Goal: Task Accomplishment & Management: Use online tool/utility

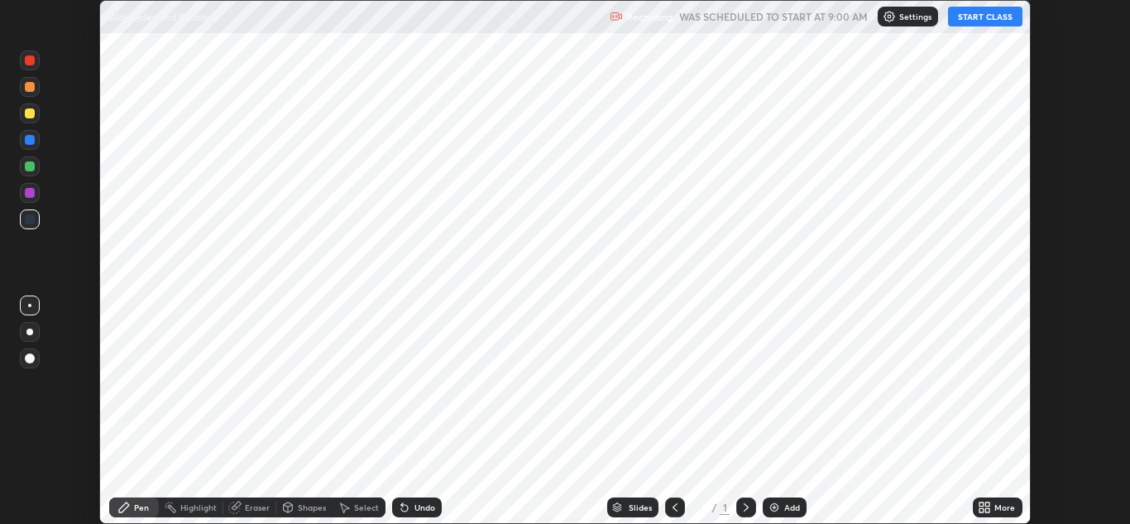
scroll to position [524, 1129]
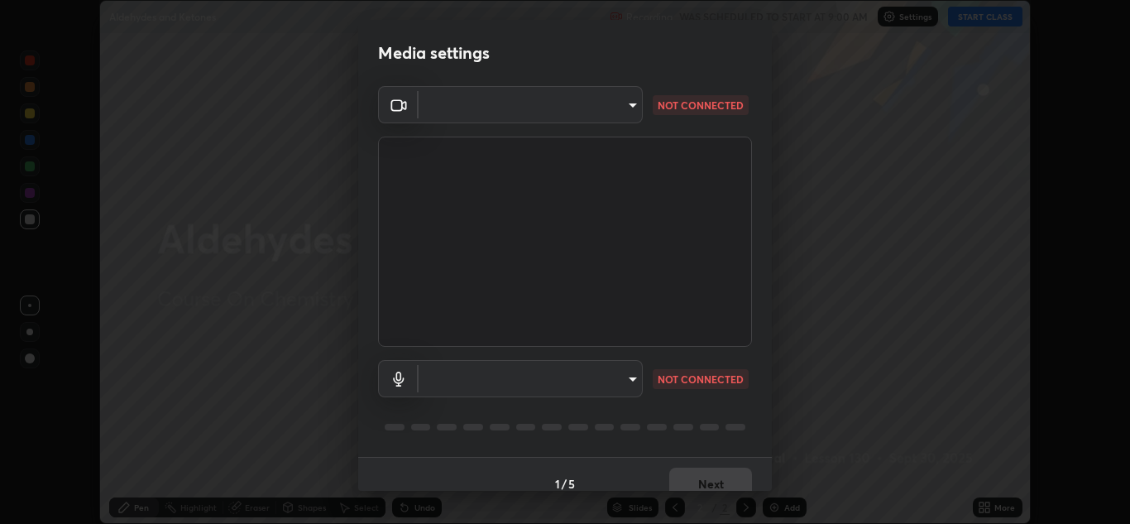
type input "e7f5d75c66a8ec01b6be6c8d9fba877b5f6738b88fd0c20368e9895a02b6f94a"
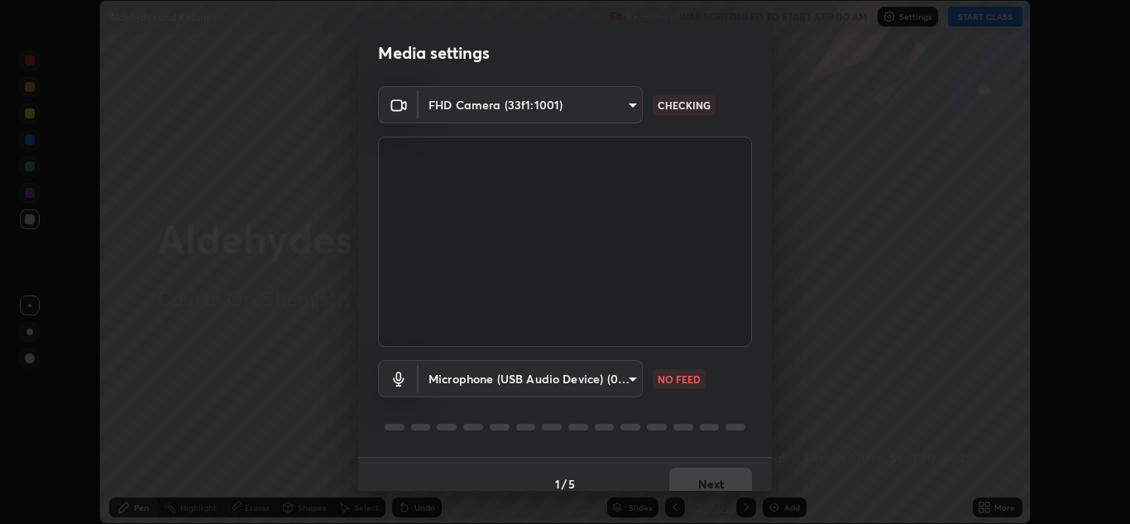
click at [615, 375] on body "Erase all Aldehydes and Ketones Recording WAS SCHEDULED TO START AT 9:00 AM Set…" at bounding box center [565, 262] width 1130 height 524
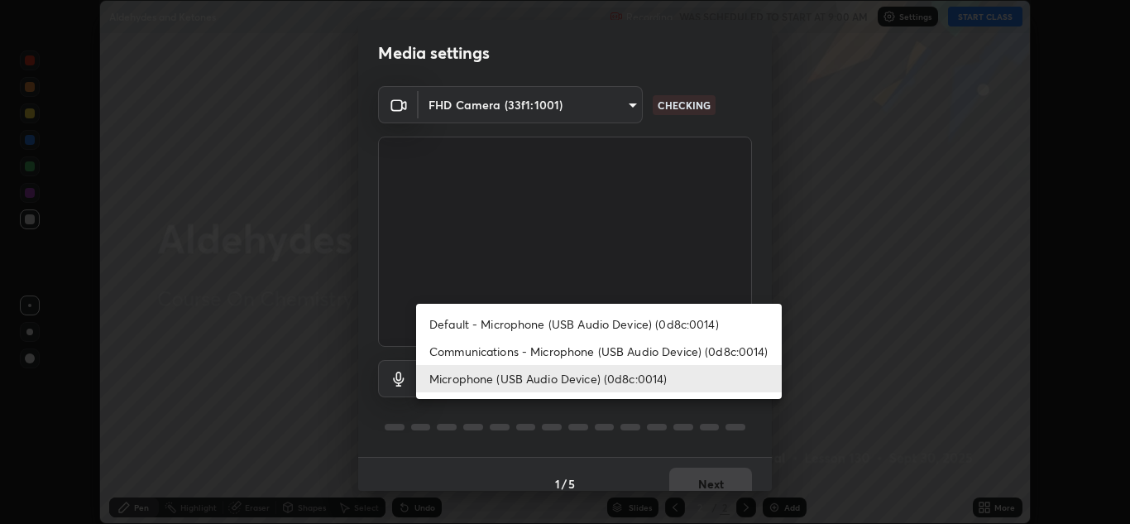
click at [598, 352] on li "Communications - Microphone (USB Audio Device) (0d8c:0014)" at bounding box center [599, 350] width 366 height 27
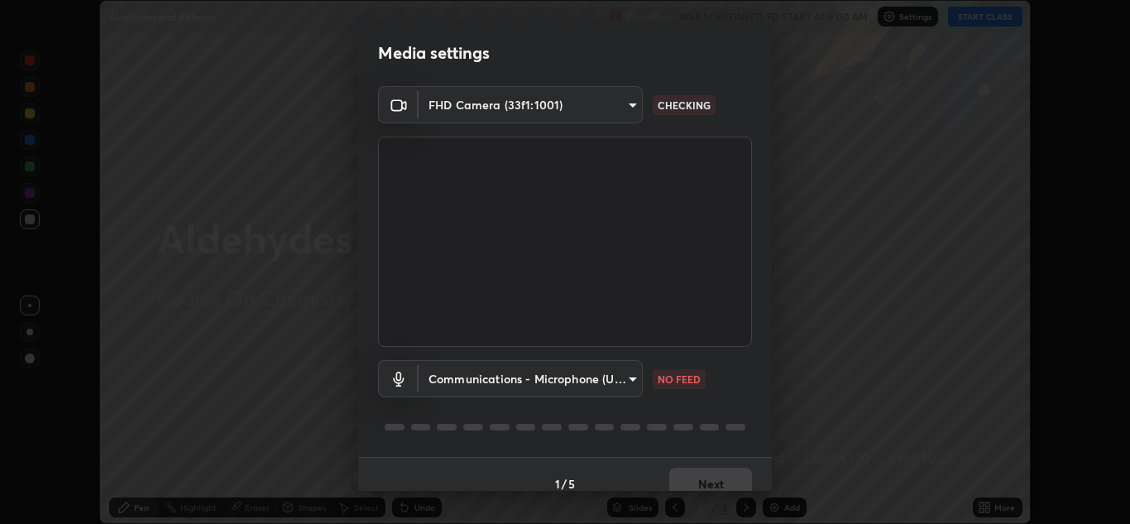
type input "communications"
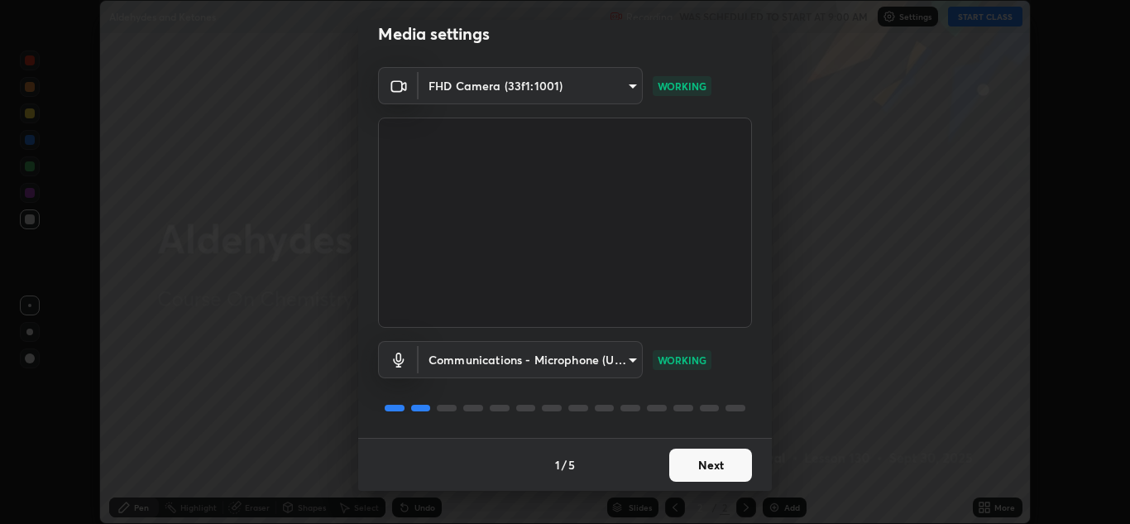
click at [680, 461] on button "Next" at bounding box center [710, 464] width 83 height 33
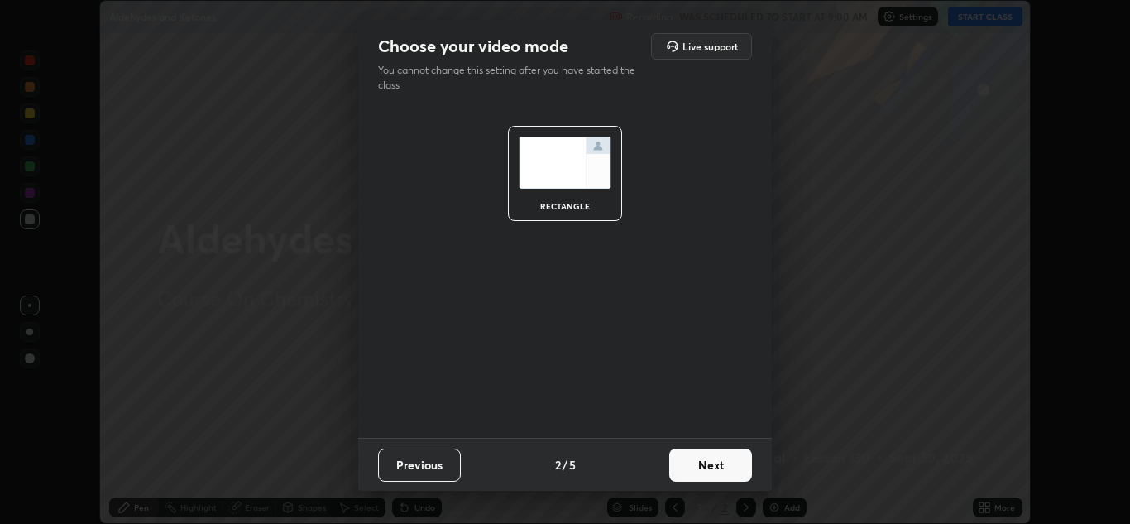
scroll to position [0, 0]
click at [685, 462] on button "Next" at bounding box center [710, 464] width 83 height 33
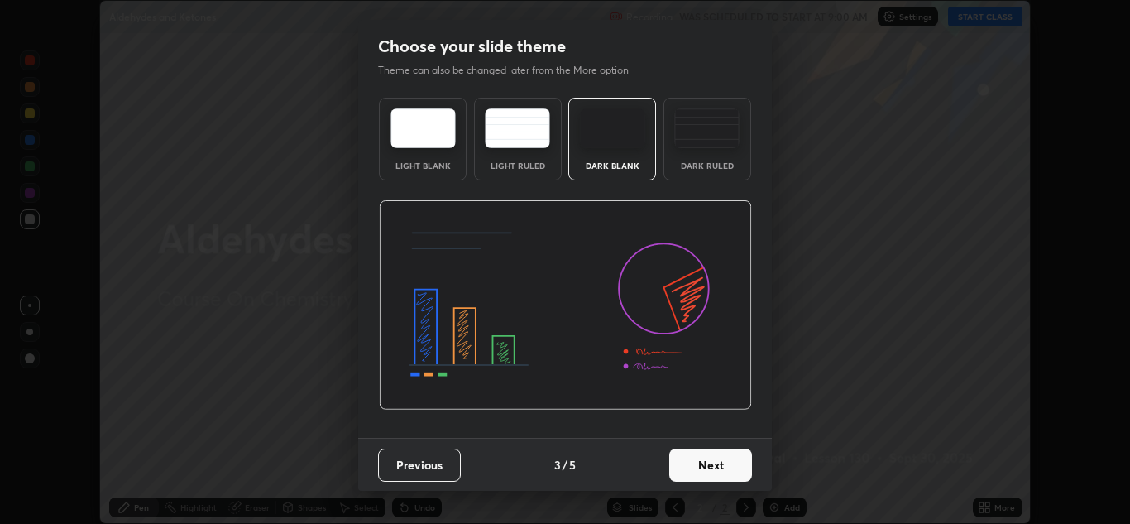
click at [690, 466] on button "Next" at bounding box center [710, 464] width 83 height 33
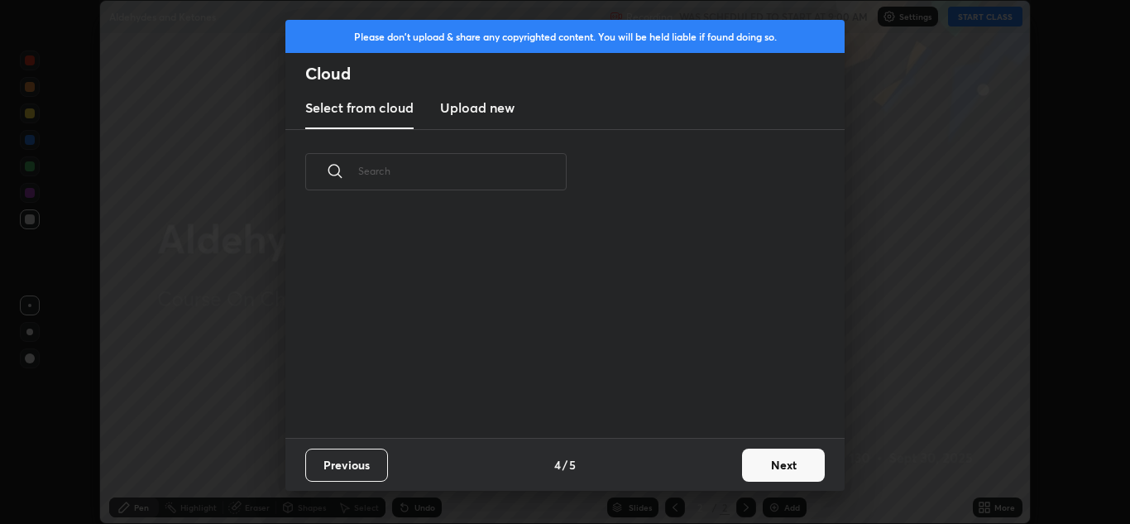
click at [730, 468] on div "Previous 4 / 5 Next" at bounding box center [564, 464] width 559 height 53
click at [754, 465] on button "Next" at bounding box center [783, 464] width 83 height 33
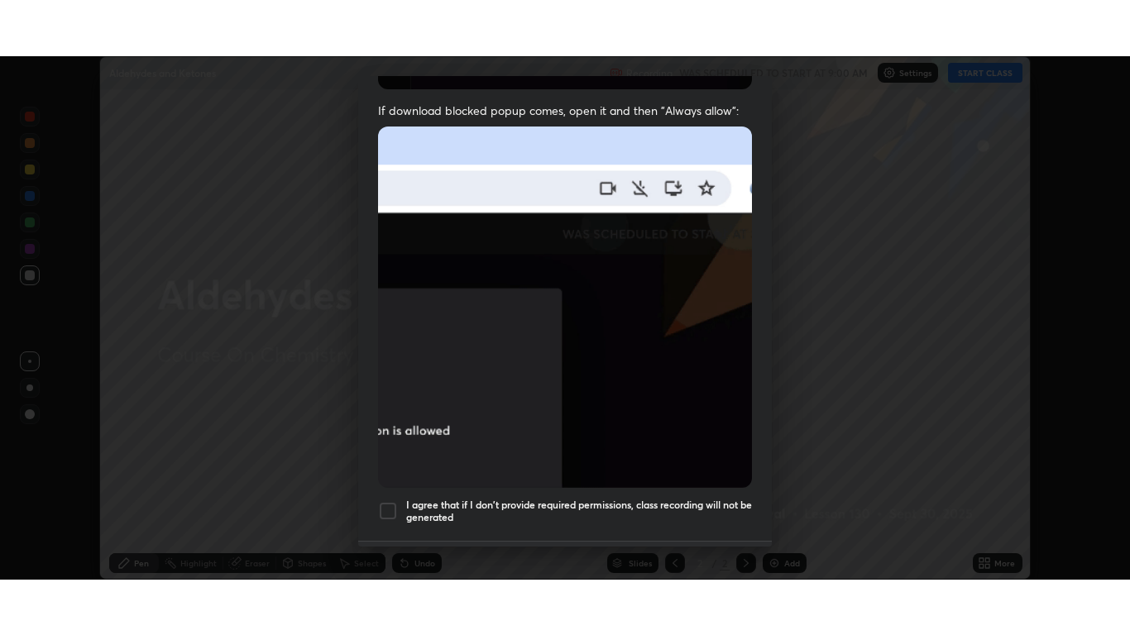
scroll to position [357, 0]
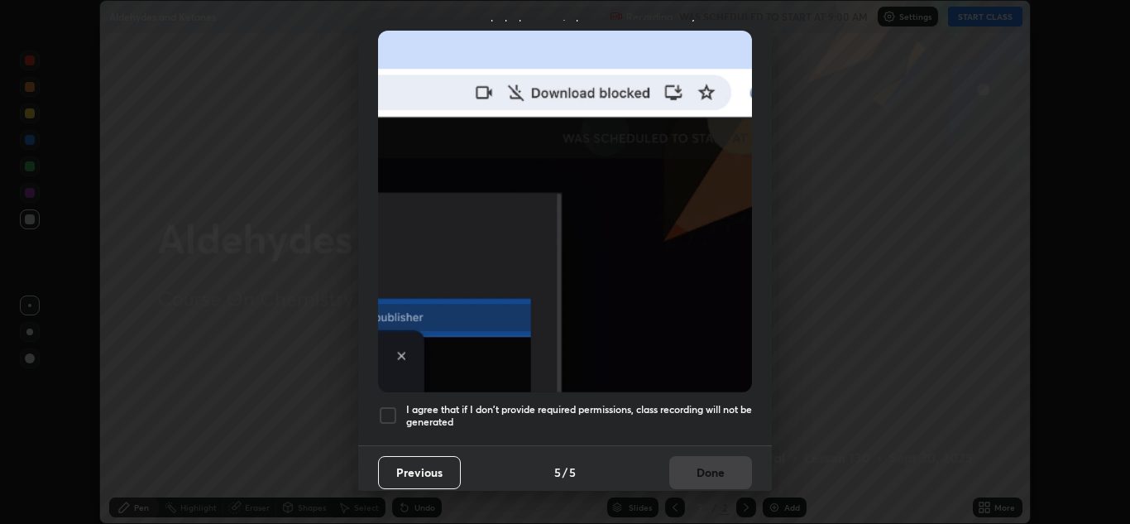
click at [385, 408] on div at bounding box center [388, 415] width 20 height 20
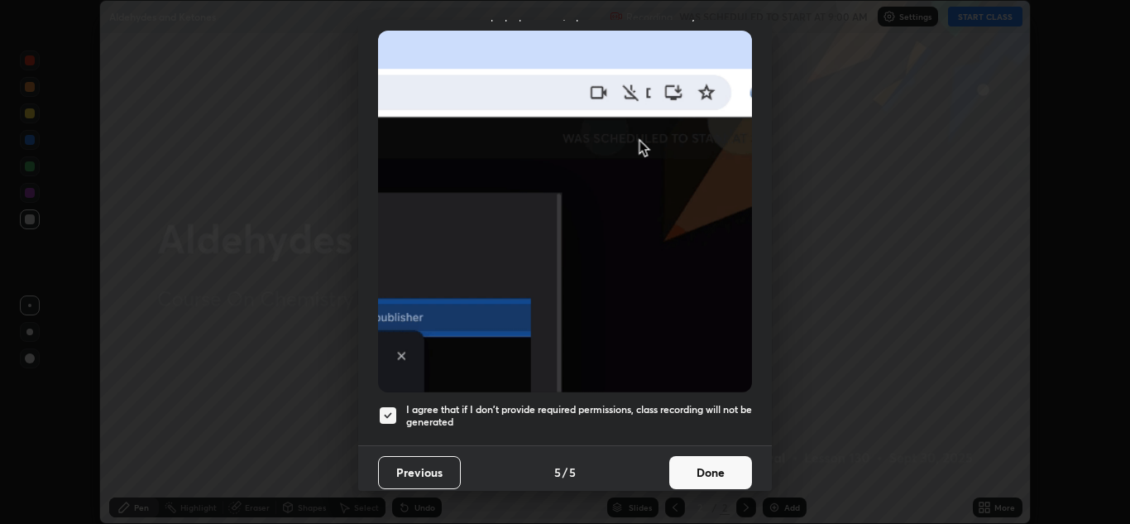
click at [679, 462] on button "Done" at bounding box center [710, 472] width 83 height 33
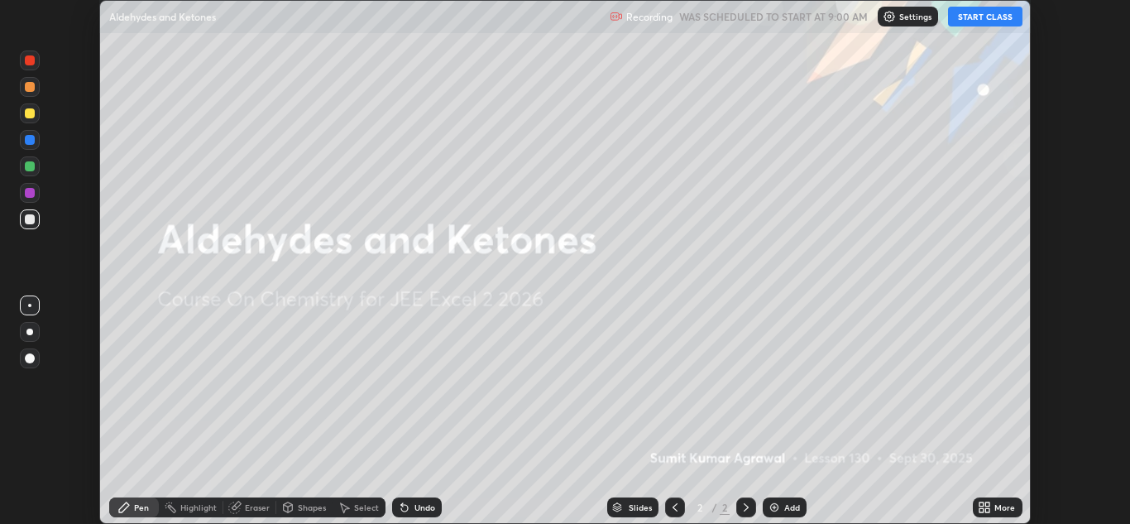
click at [971, 21] on button "START CLASS" at bounding box center [985, 17] width 74 height 20
click at [988, 504] on icon at bounding box center [987, 504] width 4 height 4
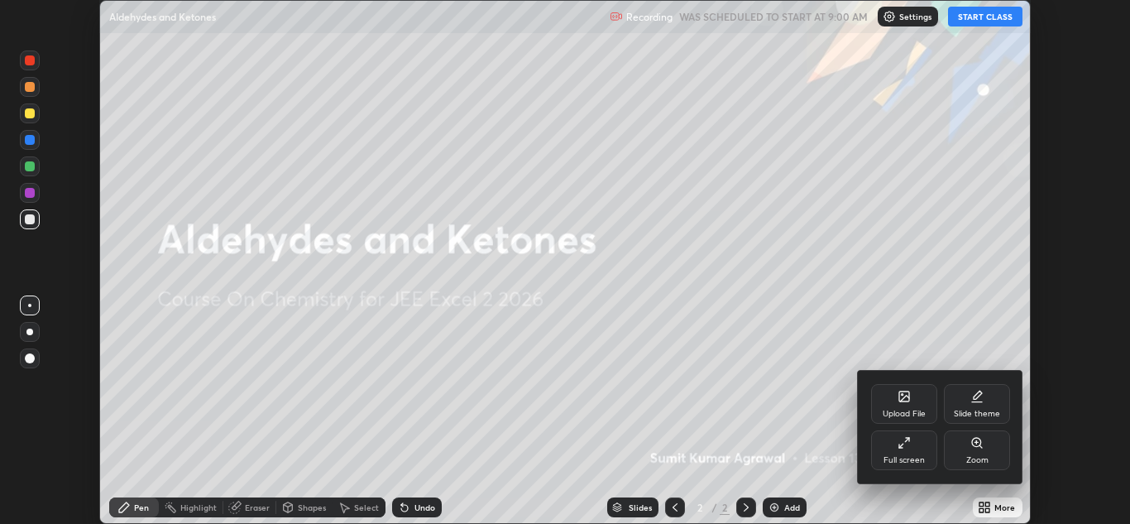
click at [916, 447] on div "Full screen" at bounding box center [904, 450] width 66 height 40
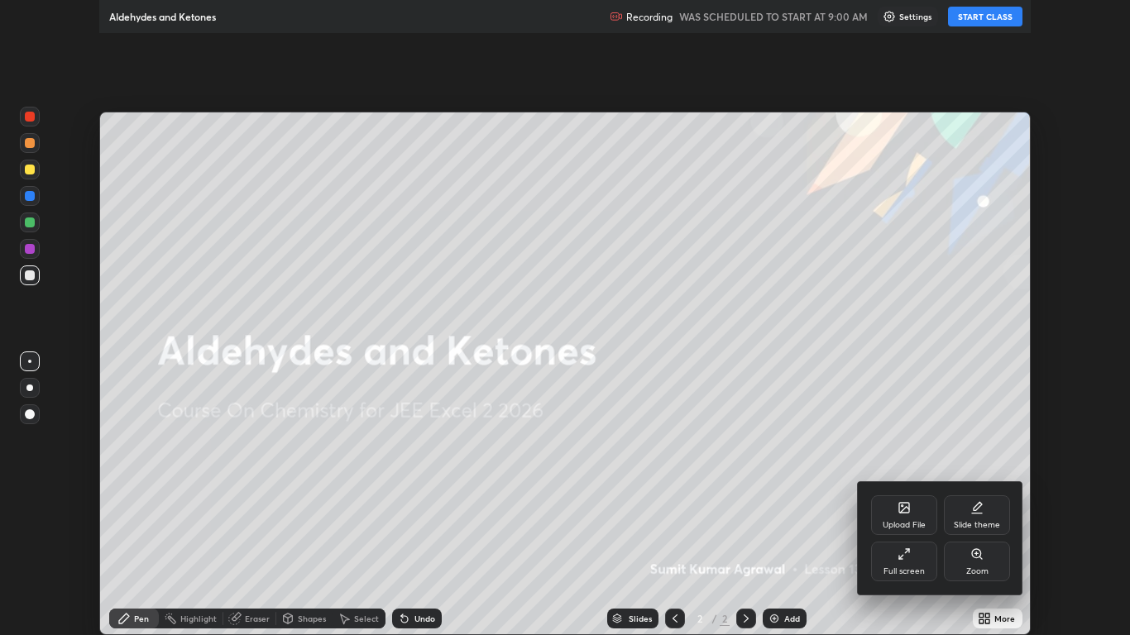
scroll to position [635, 1130]
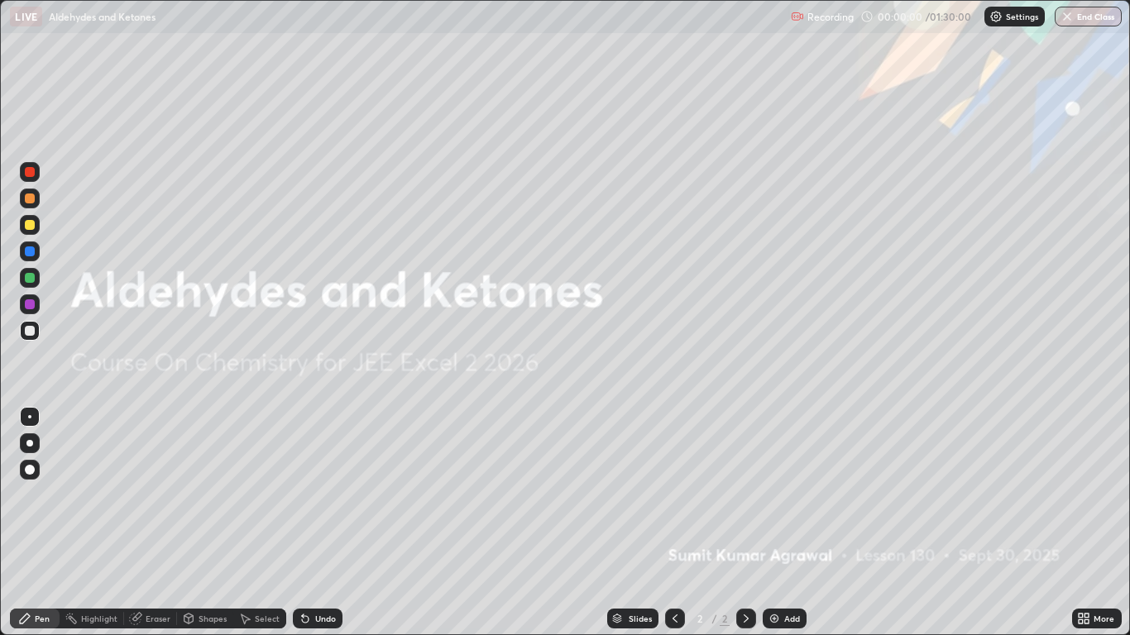
click at [796, 523] on div "Add" at bounding box center [792, 619] width 16 height 8
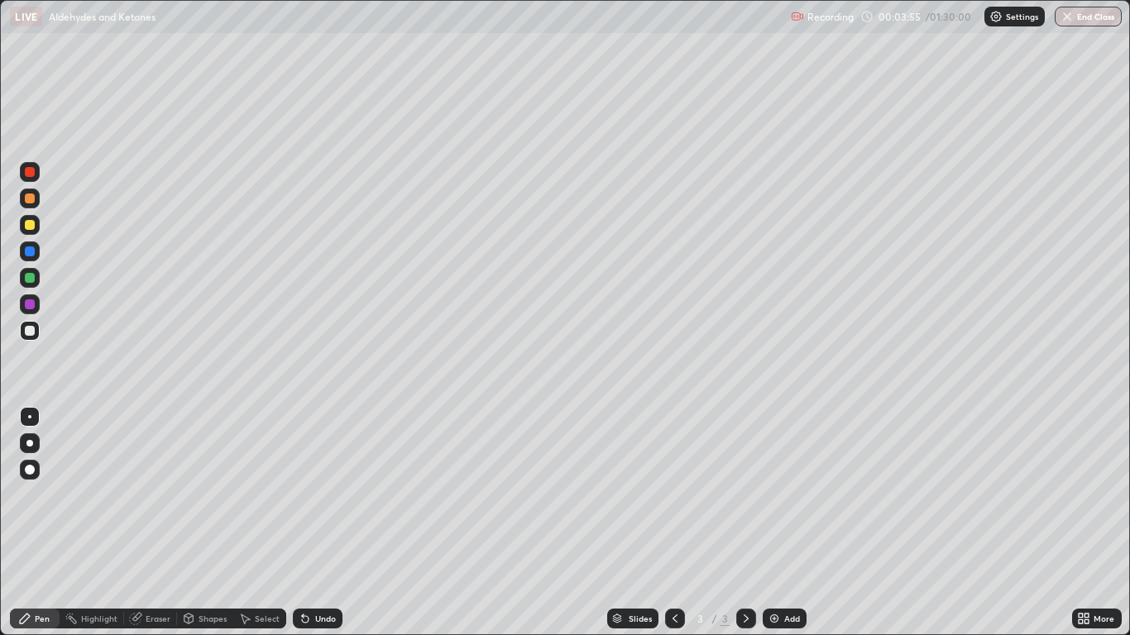
click at [331, 523] on div "Undo" at bounding box center [318, 619] width 50 height 20
click at [324, 523] on div "Undo" at bounding box center [325, 619] width 21 height 8
click at [321, 523] on div "Undo" at bounding box center [318, 619] width 50 height 20
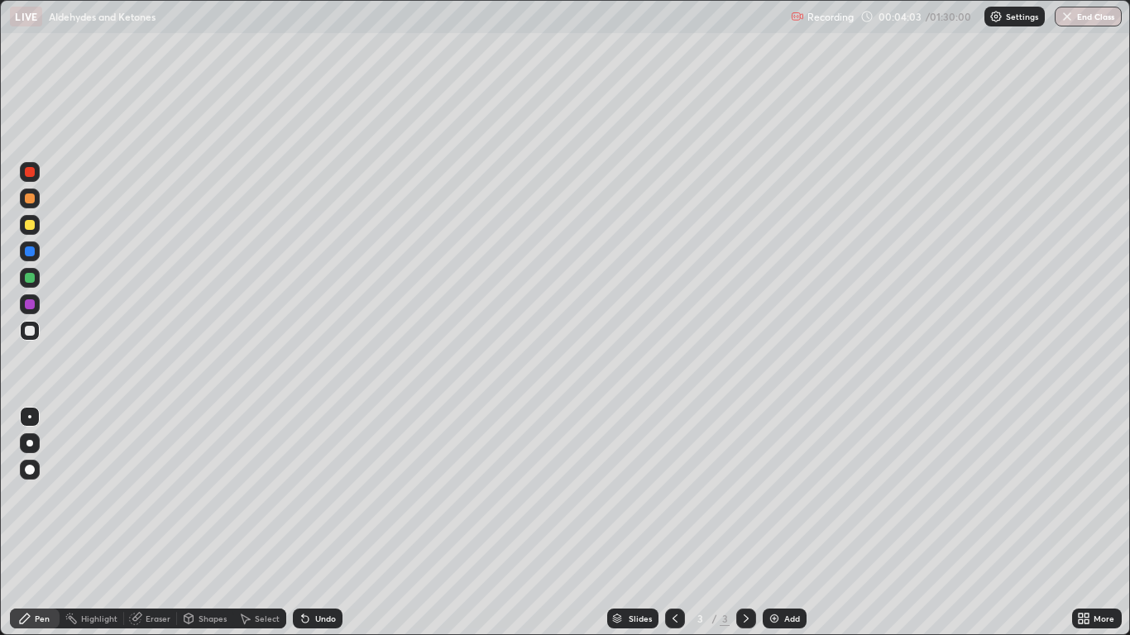
click at [319, 523] on div "Undo" at bounding box center [325, 619] width 21 height 8
click at [328, 523] on div "Undo" at bounding box center [325, 619] width 21 height 8
click at [323, 523] on div "Undo" at bounding box center [325, 619] width 21 height 8
click at [782, 523] on div "Add" at bounding box center [785, 619] width 44 height 20
click at [157, 523] on div "Eraser" at bounding box center [158, 619] width 25 height 8
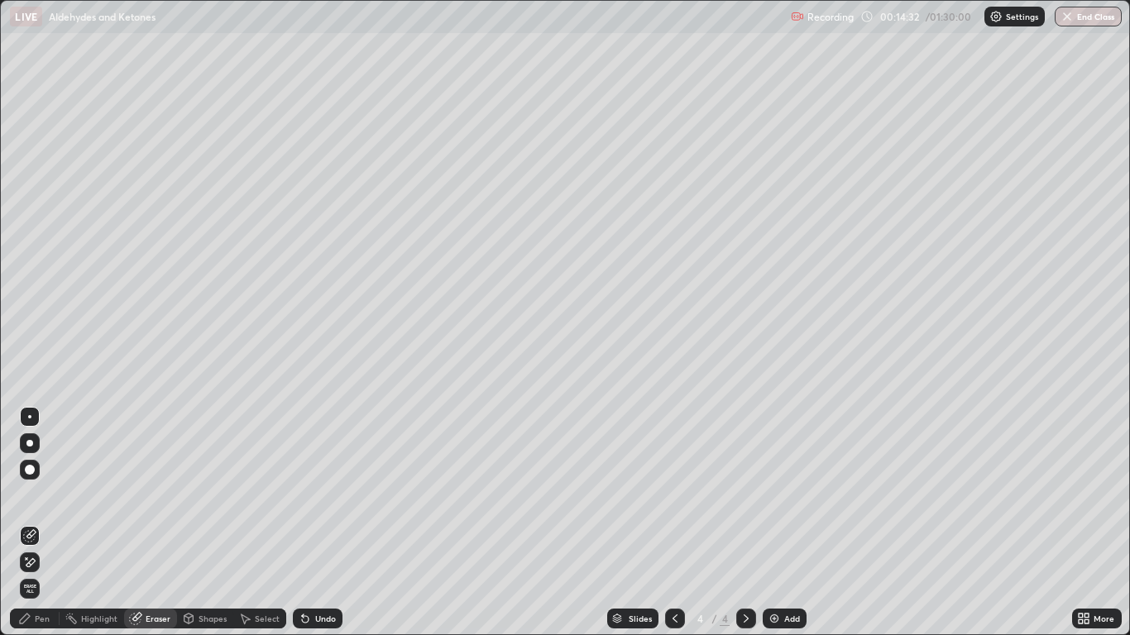
click at [40, 523] on div "Pen" at bounding box center [42, 619] width 15 height 8
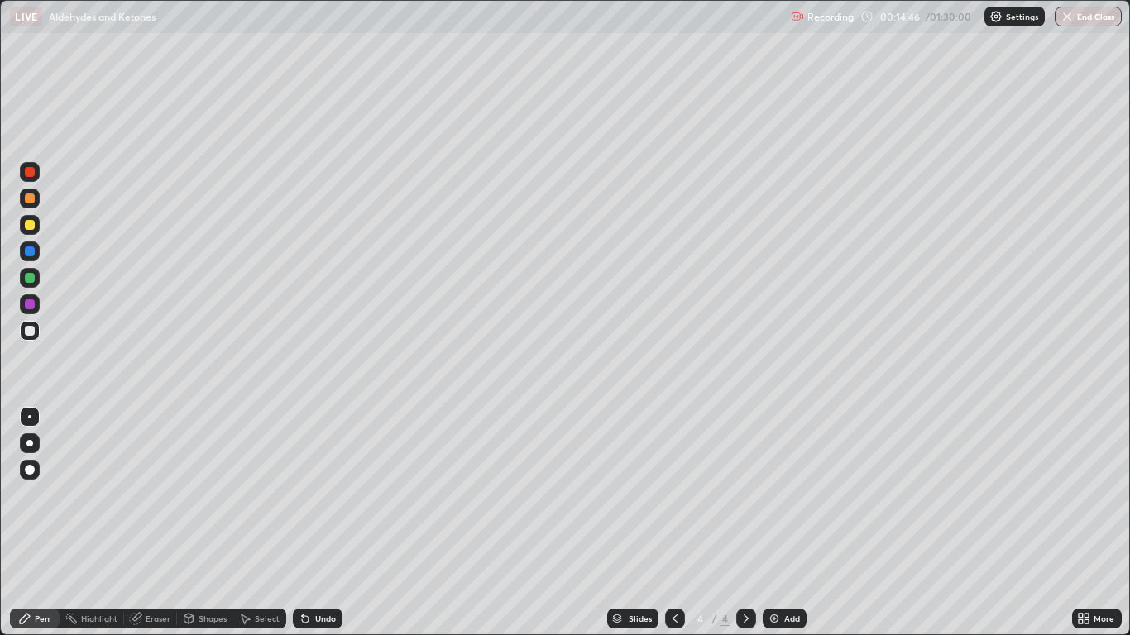
click at [674, 523] on icon at bounding box center [674, 618] width 13 height 13
click at [745, 523] on icon at bounding box center [745, 618] width 13 height 13
click at [788, 523] on div "Add" at bounding box center [792, 619] width 16 height 8
click at [323, 523] on div "Undo" at bounding box center [325, 619] width 21 height 8
click at [320, 523] on div "Undo" at bounding box center [325, 619] width 21 height 8
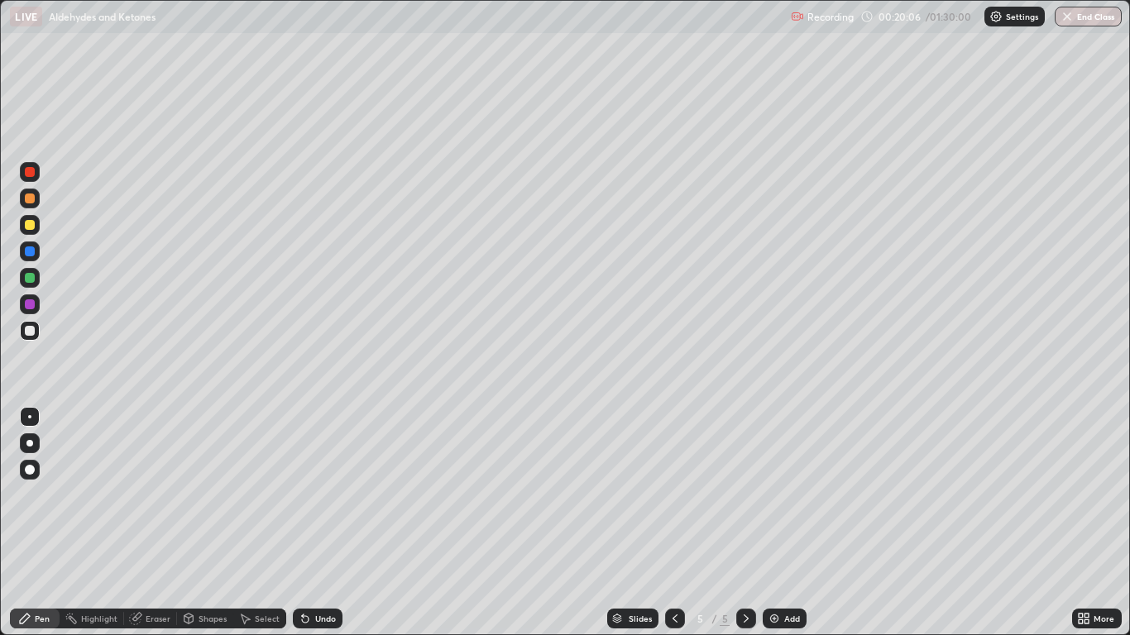
click at [318, 523] on div "Undo" at bounding box center [325, 619] width 21 height 8
click at [322, 523] on div "Undo" at bounding box center [325, 619] width 21 height 8
click at [318, 523] on div "Undo" at bounding box center [318, 619] width 50 height 20
click at [674, 523] on icon at bounding box center [674, 618] width 13 height 13
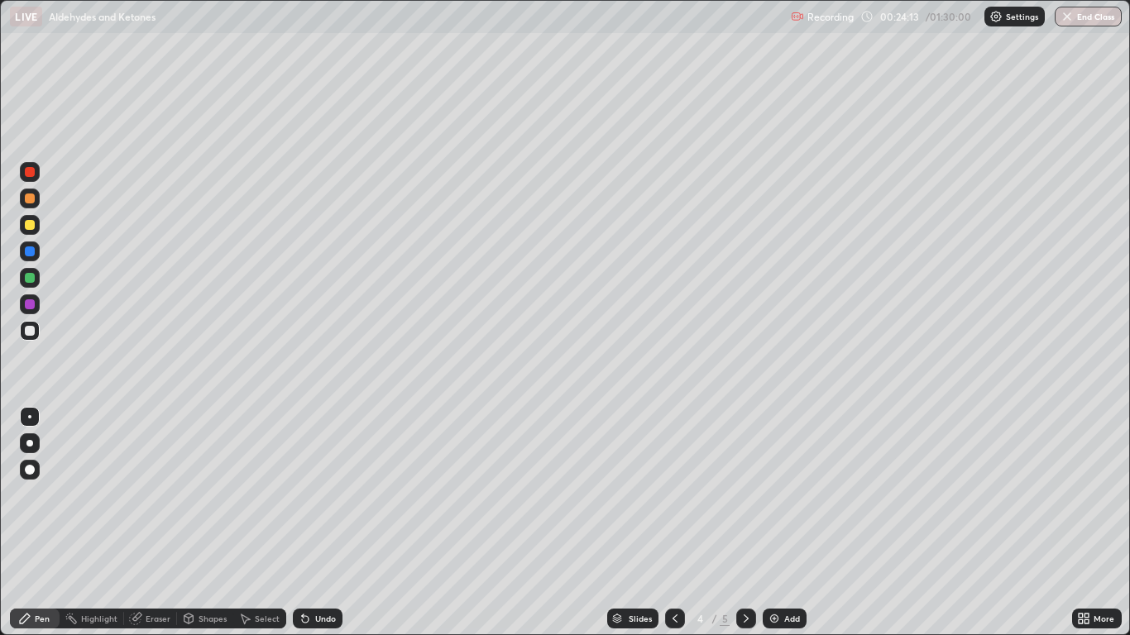
click at [672, 523] on icon at bounding box center [674, 618] width 13 height 13
click at [745, 523] on icon at bounding box center [745, 618] width 13 height 13
click at [744, 523] on icon at bounding box center [746, 619] width 5 height 8
click at [784, 523] on div "Add" at bounding box center [792, 619] width 16 height 8
click at [157, 523] on div "Eraser" at bounding box center [158, 619] width 25 height 8
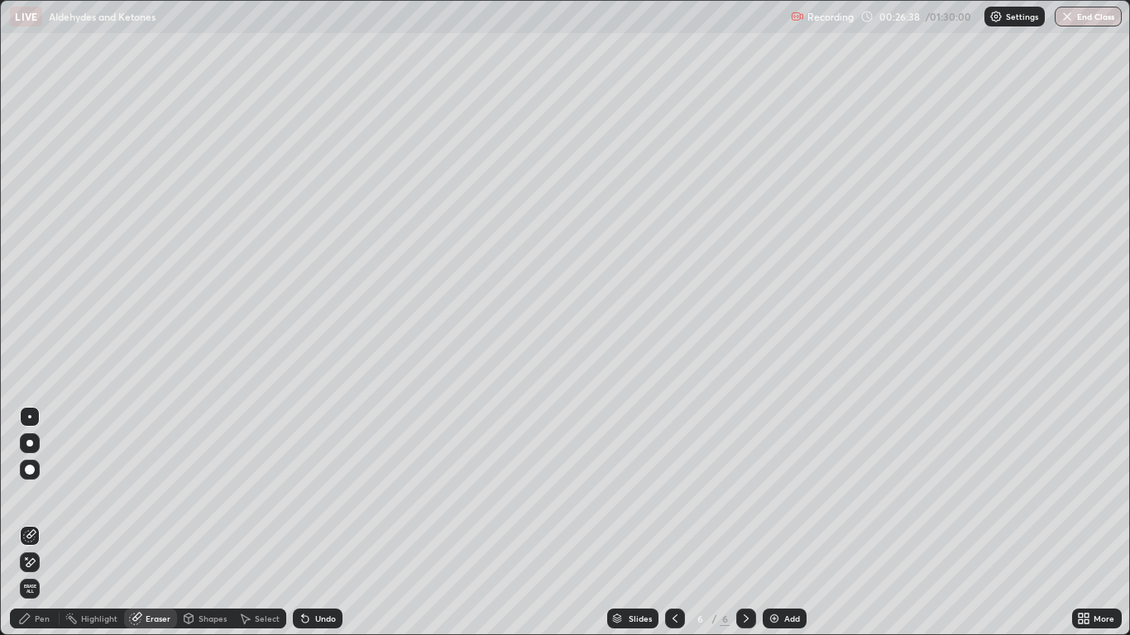
click at [50, 523] on div "Pen" at bounding box center [35, 619] width 50 height 20
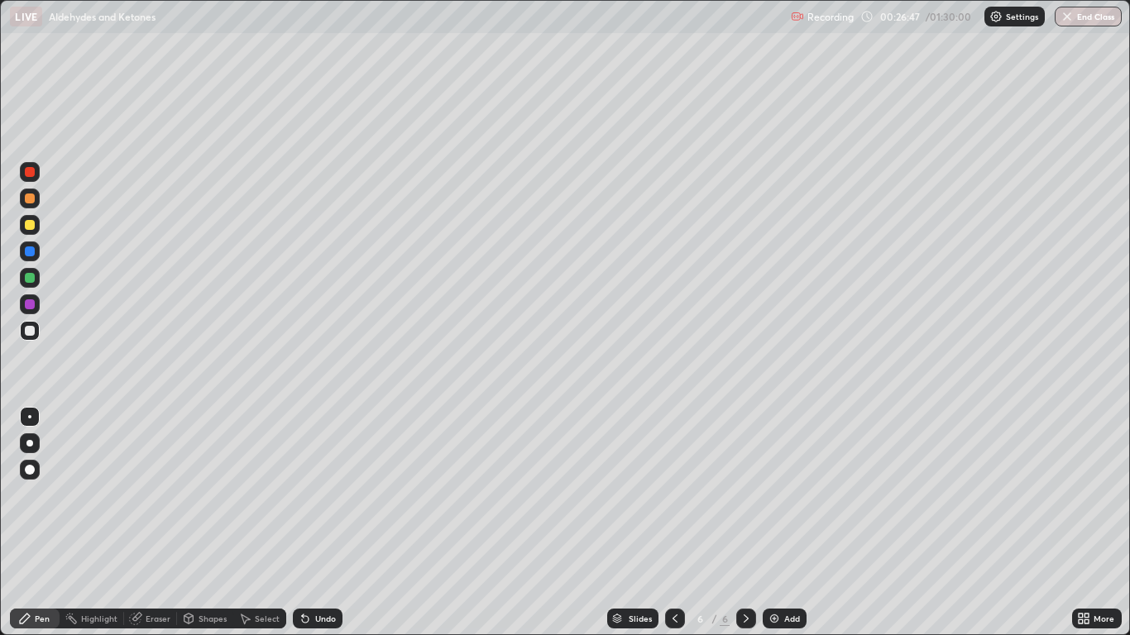
click at [155, 523] on div "Eraser" at bounding box center [158, 619] width 25 height 8
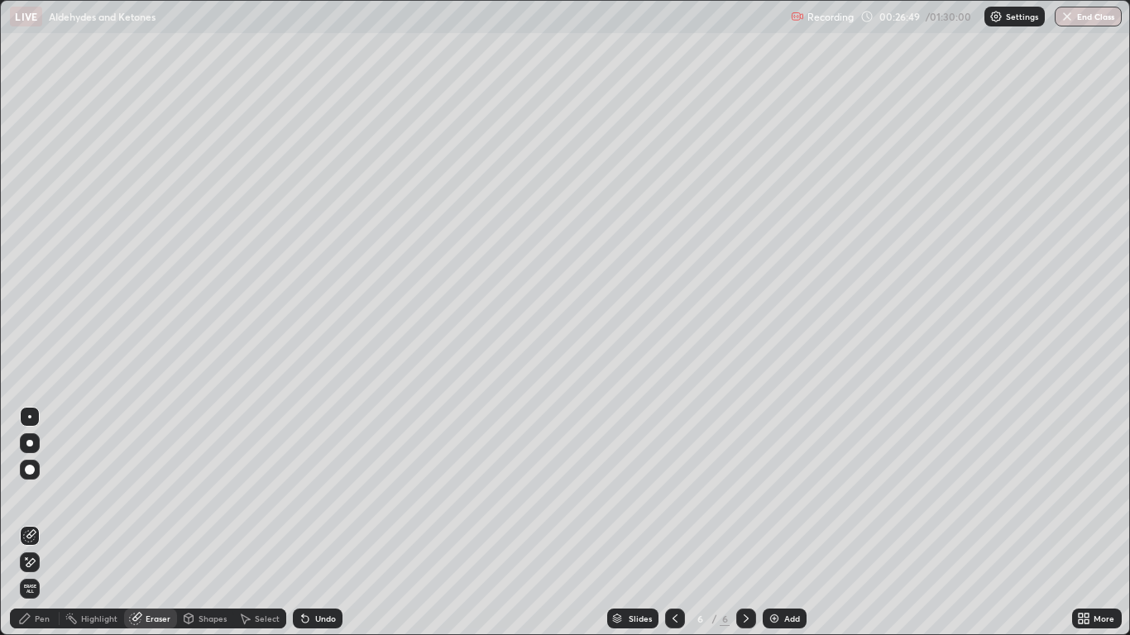
click at [36, 523] on div "Pen" at bounding box center [42, 619] width 15 height 8
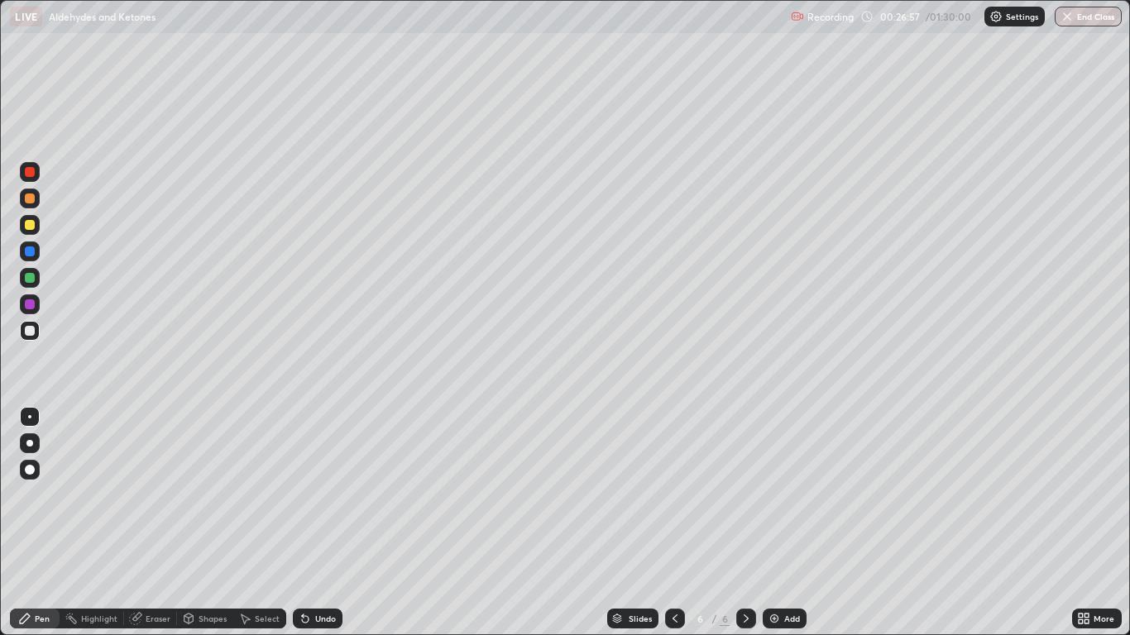
click at [323, 523] on div "Undo" at bounding box center [318, 619] width 50 height 20
click at [320, 523] on div "Undo" at bounding box center [325, 619] width 21 height 8
click at [326, 523] on div "Undo" at bounding box center [325, 619] width 21 height 8
click at [318, 523] on div "Undo" at bounding box center [325, 619] width 21 height 8
click at [313, 523] on div "Undo" at bounding box center [318, 619] width 50 height 20
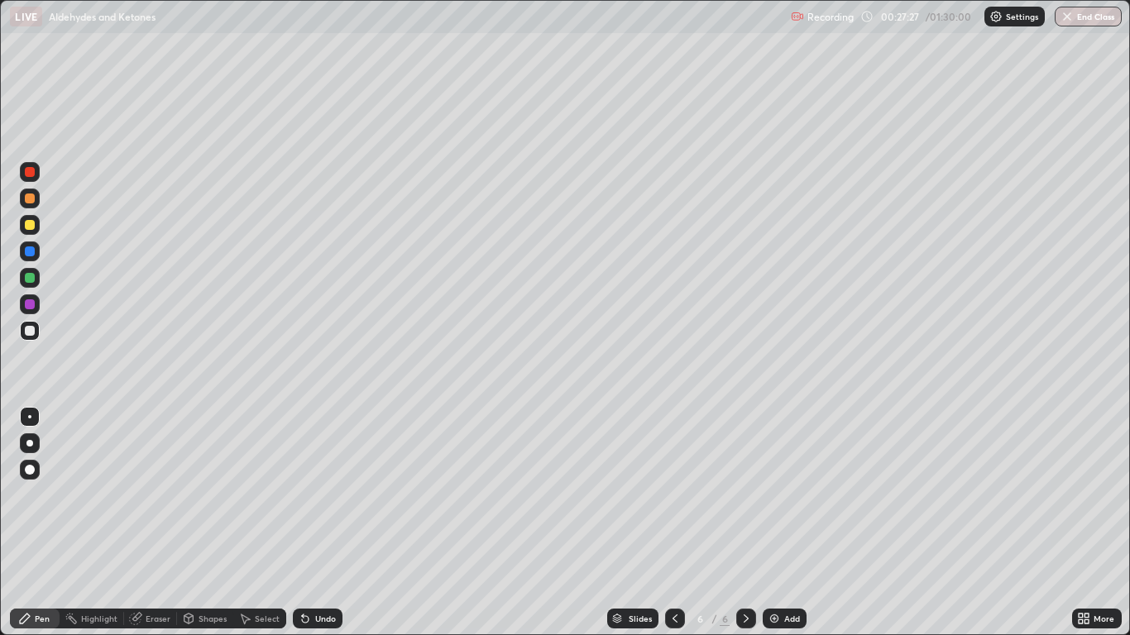
click at [153, 523] on div "Eraser" at bounding box center [158, 619] width 25 height 8
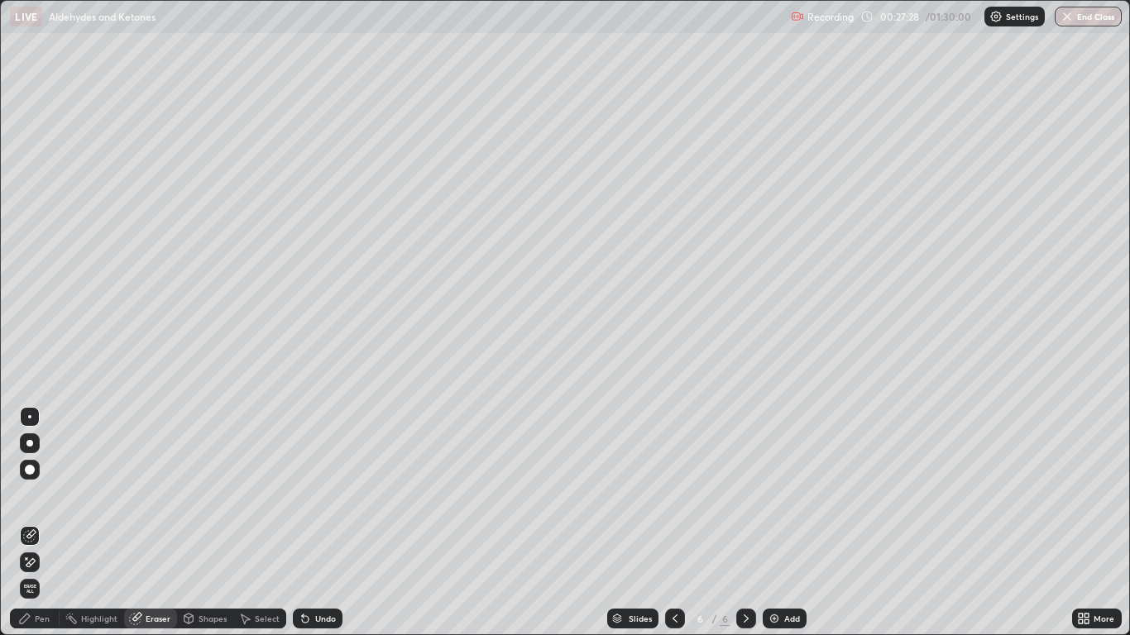
click at [38, 523] on div "Pen" at bounding box center [42, 619] width 15 height 8
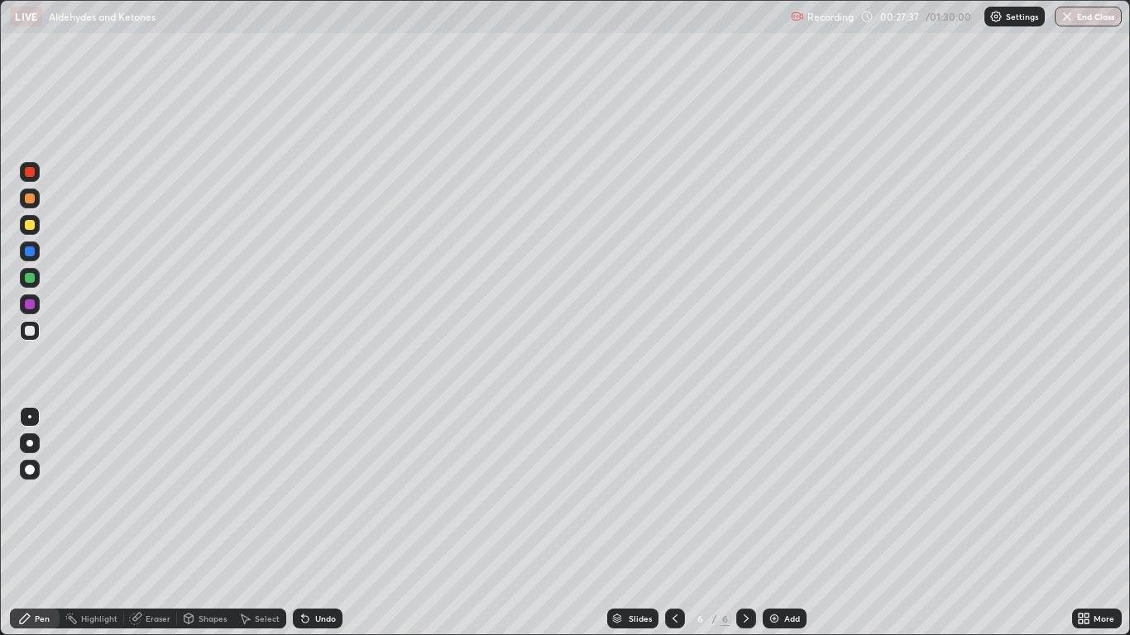
click at [147, 523] on div "Eraser" at bounding box center [158, 619] width 25 height 8
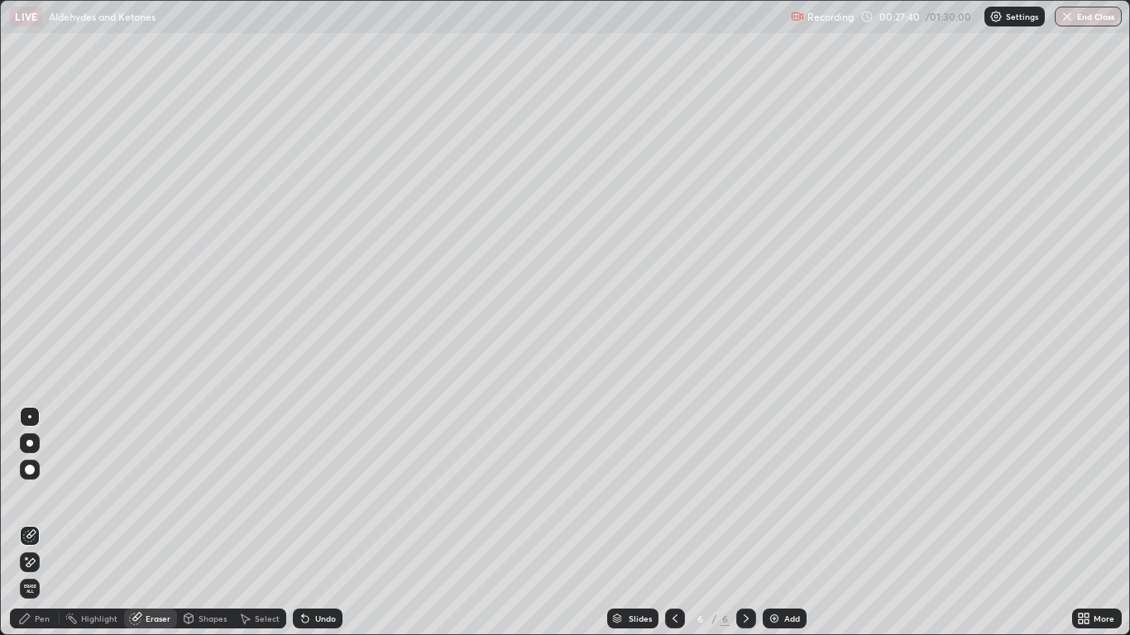
click at [28, 523] on icon at bounding box center [24, 618] width 13 height 13
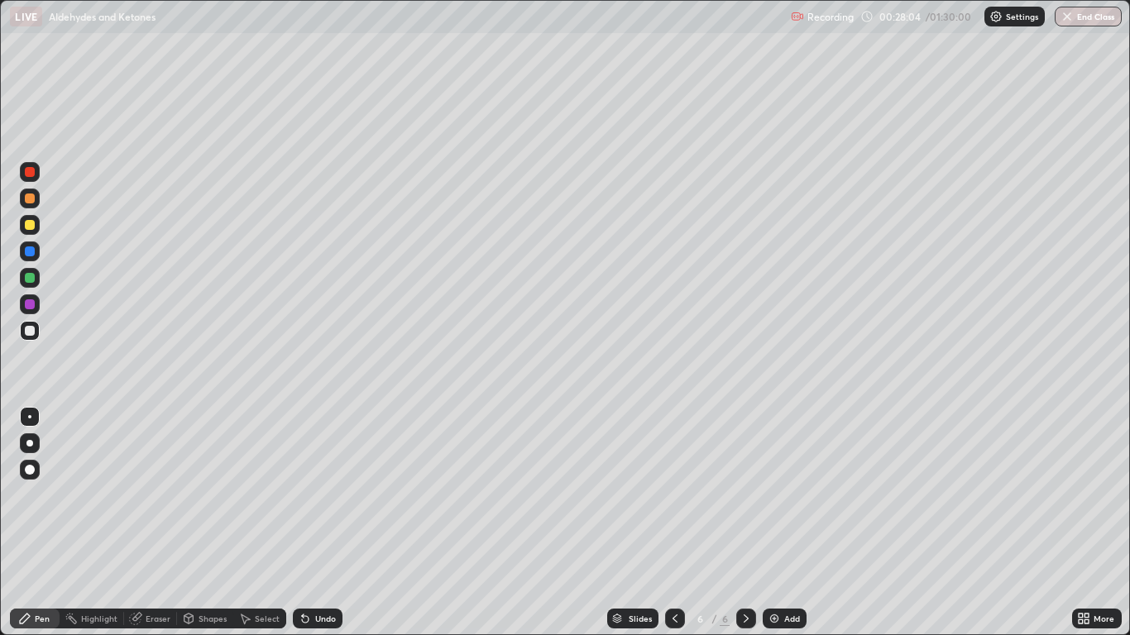
click at [329, 523] on div "Undo" at bounding box center [325, 619] width 21 height 8
click at [333, 523] on div "Undo" at bounding box center [325, 619] width 21 height 8
click at [782, 523] on div "Add" at bounding box center [785, 619] width 44 height 20
click at [784, 523] on div "Add" at bounding box center [792, 619] width 16 height 8
click at [674, 523] on icon at bounding box center [674, 618] width 13 height 13
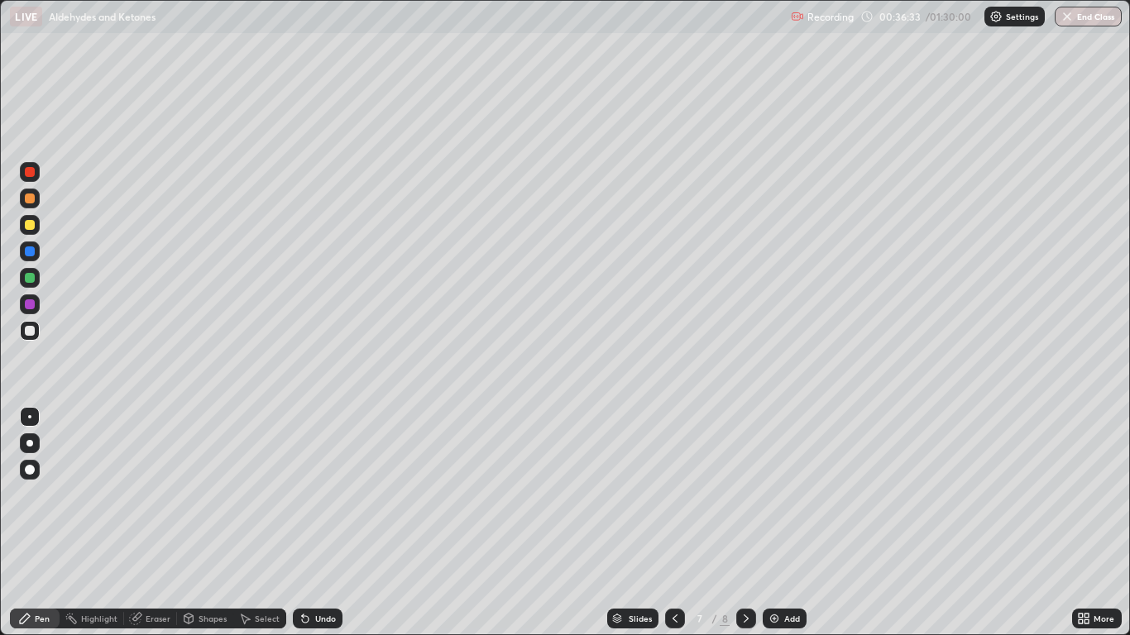
click at [745, 523] on icon at bounding box center [745, 618] width 13 height 13
click at [324, 523] on div "Undo" at bounding box center [325, 619] width 21 height 8
click at [323, 523] on div "Undo" at bounding box center [325, 619] width 21 height 8
click at [316, 523] on div "Undo" at bounding box center [318, 619] width 50 height 20
click at [318, 523] on div "Undo" at bounding box center [325, 619] width 21 height 8
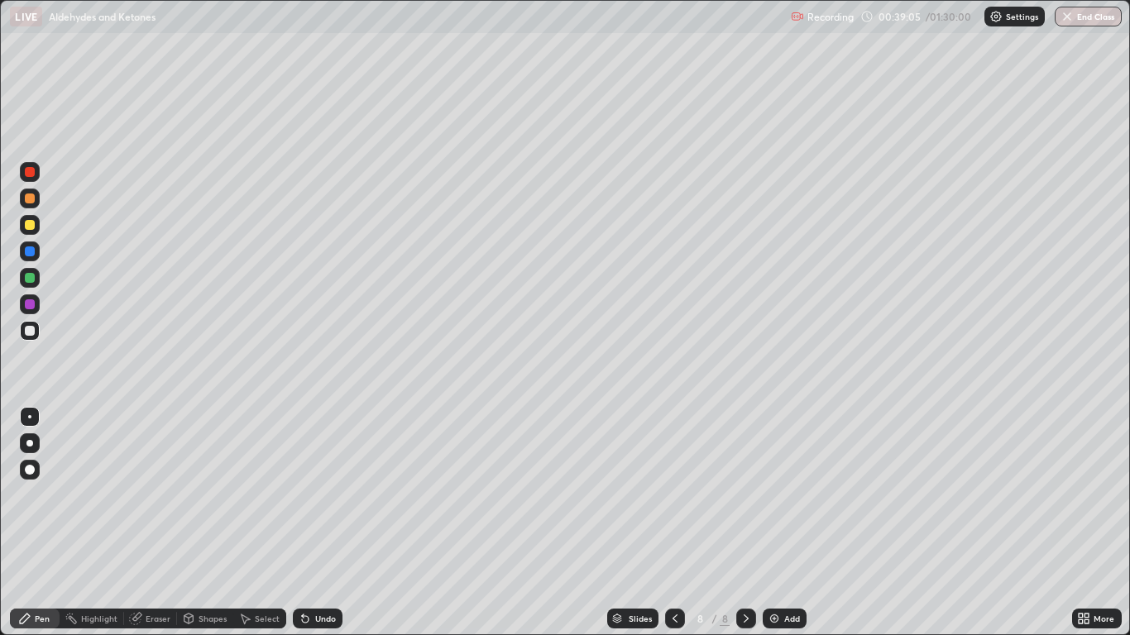
click at [322, 523] on div "Undo" at bounding box center [318, 619] width 50 height 20
click at [781, 523] on div "Add" at bounding box center [785, 619] width 44 height 20
click at [333, 523] on div "Undo" at bounding box center [318, 619] width 50 height 20
click at [304, 523] on div "Undo" at bounding box center [318, 619] width 50 height 20
click at [154, 523] on div "Eraser" at bounding box center [158, 619] width 25 height 8
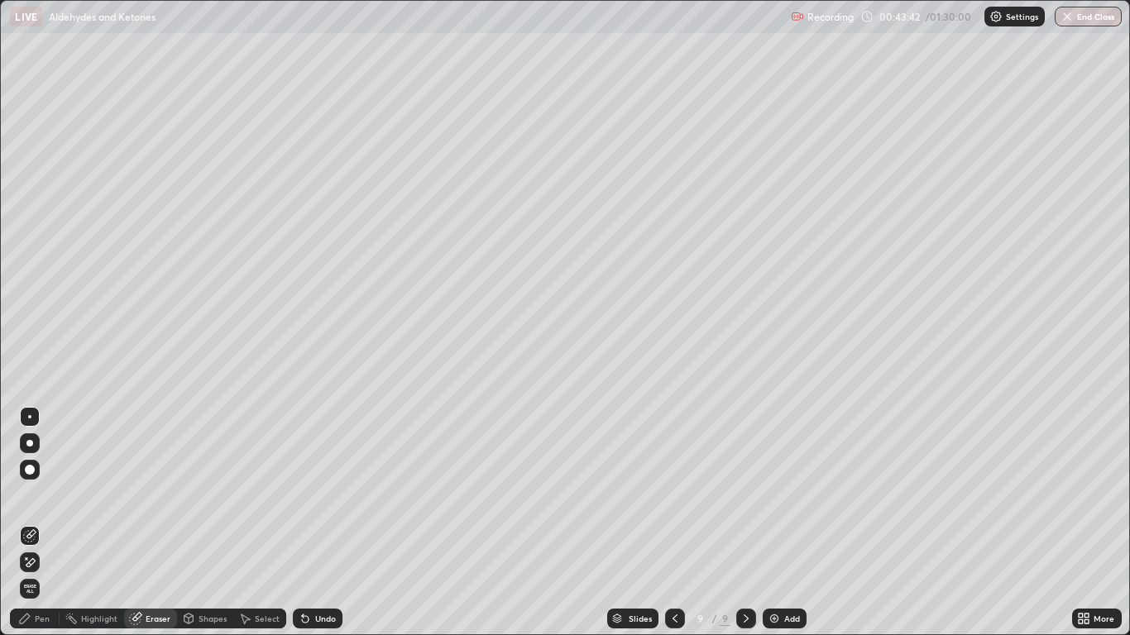
click at [45, 523] on div "Pen" at bounding box center [42, 619] width 15 height 8
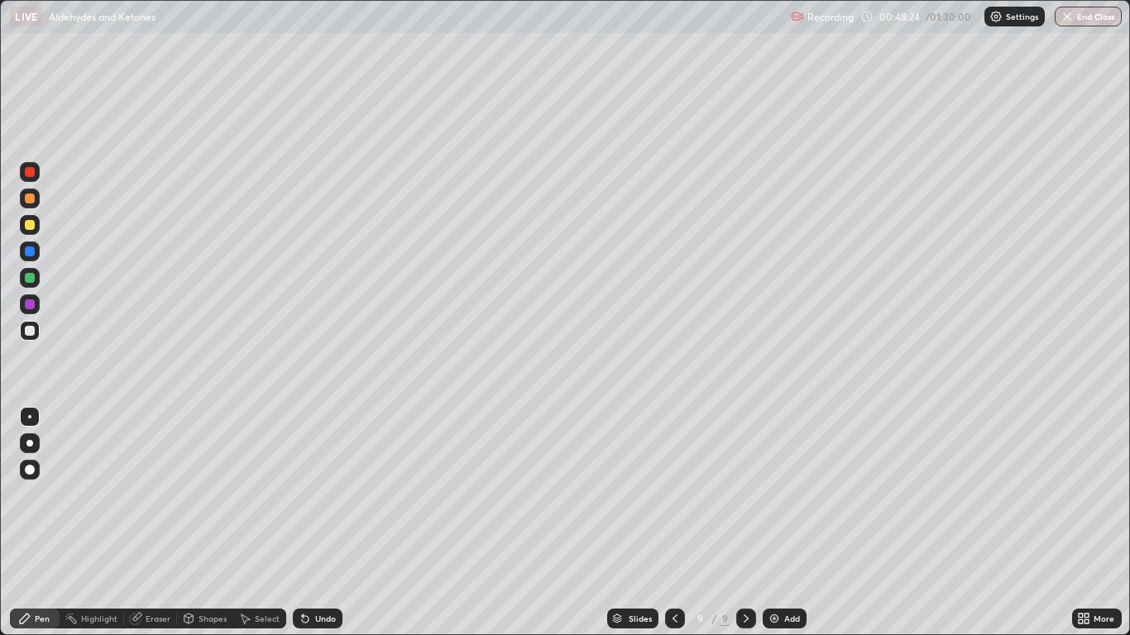
click at [543, 523] on div "Slides 9 / 9 Add" at bounding box center [706, 618] width 729 height 33
click at [328, 523] on div "Undo" at bounding box center [325, 619] width 21 height 8
click at [318, 523] on div "Undo" at bounding box center [325, 619] width 21 height 8
click at [319, 523] on div "Undo" at bounding box center [325, 619] width 21 height 8
click at [789, 523] on div "Add" at bounding box center [792, 619] width 16 height 8
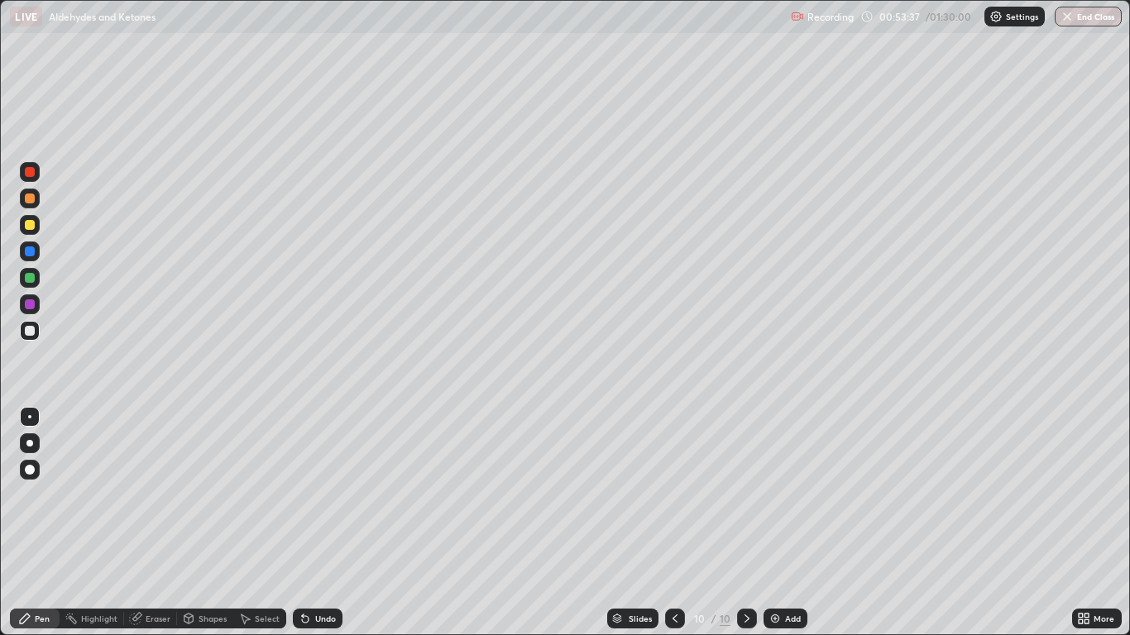
click at [327, 523] on div "Undo" at bounding box center [318, 619] width 50 height 20
click at [143, 523] on div "Eraser" at bounding box center [150, 619] width 53 height 20
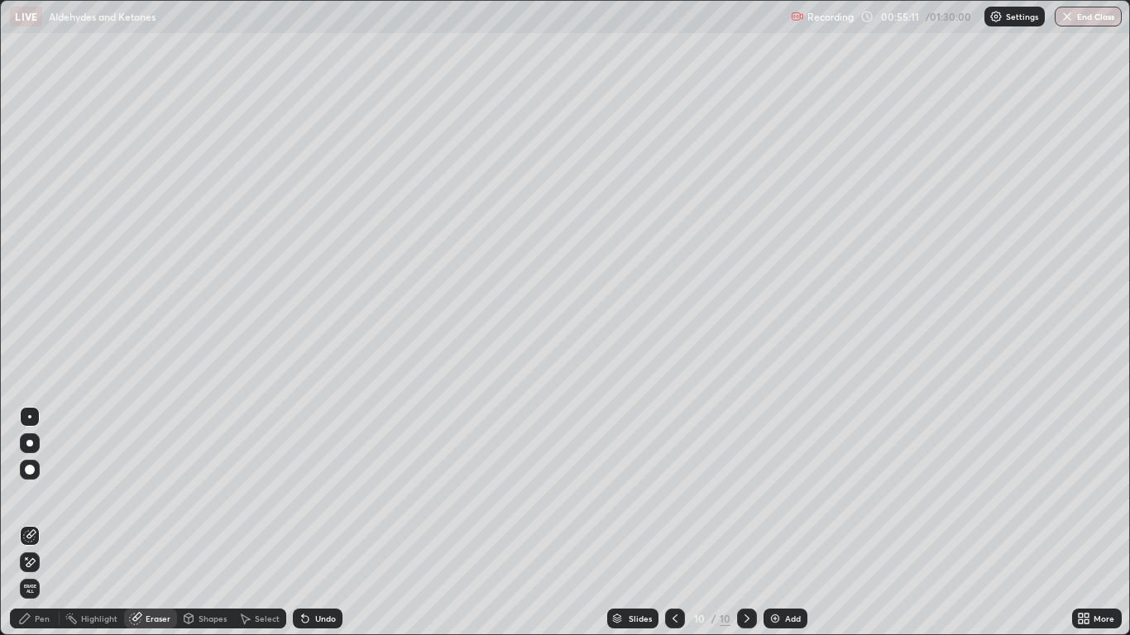
click at [31, 523] on icon at bounding box center [24, 618] width 13 height 13
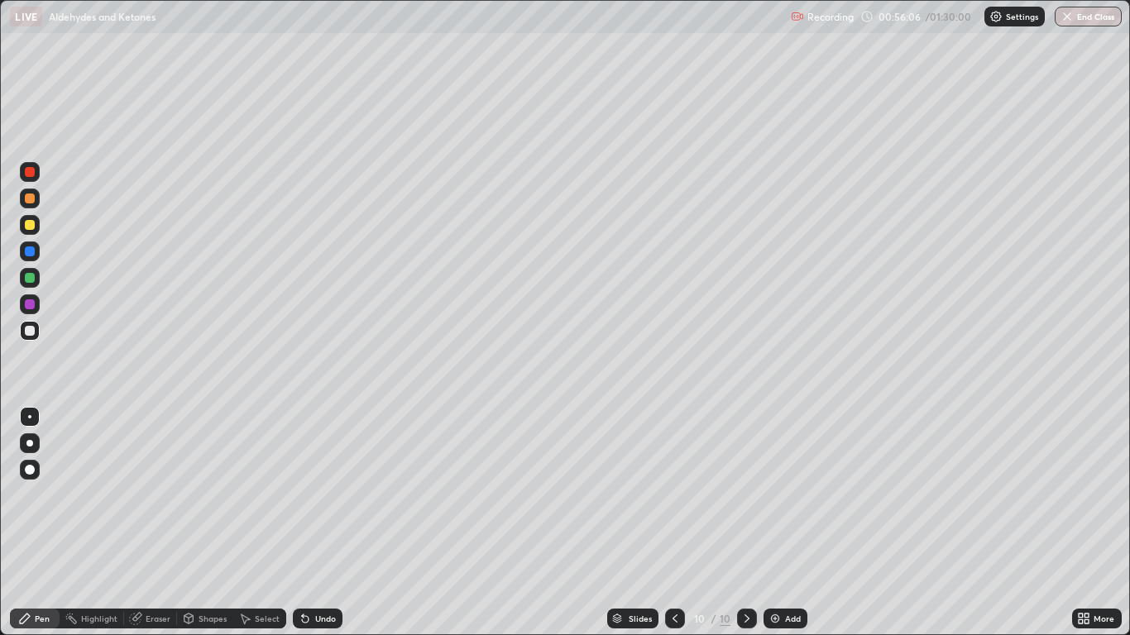
click at [315, 523] on div "Undo" at bounding box center [325, 619] width 21 height 8
click at [313, 523] on div "Undo" at bounding box center [318, 619] width 50 height 20
click at [314, 523] on div "Undo" at bounding box center [318, 619] width 50 height 20
click at [310, 523] on div "Undo" at bounding box center [318, 619] width 50 height 20
click at [323, 523] on div "Undo" at bounding box center [318, 619] width 50 height 20
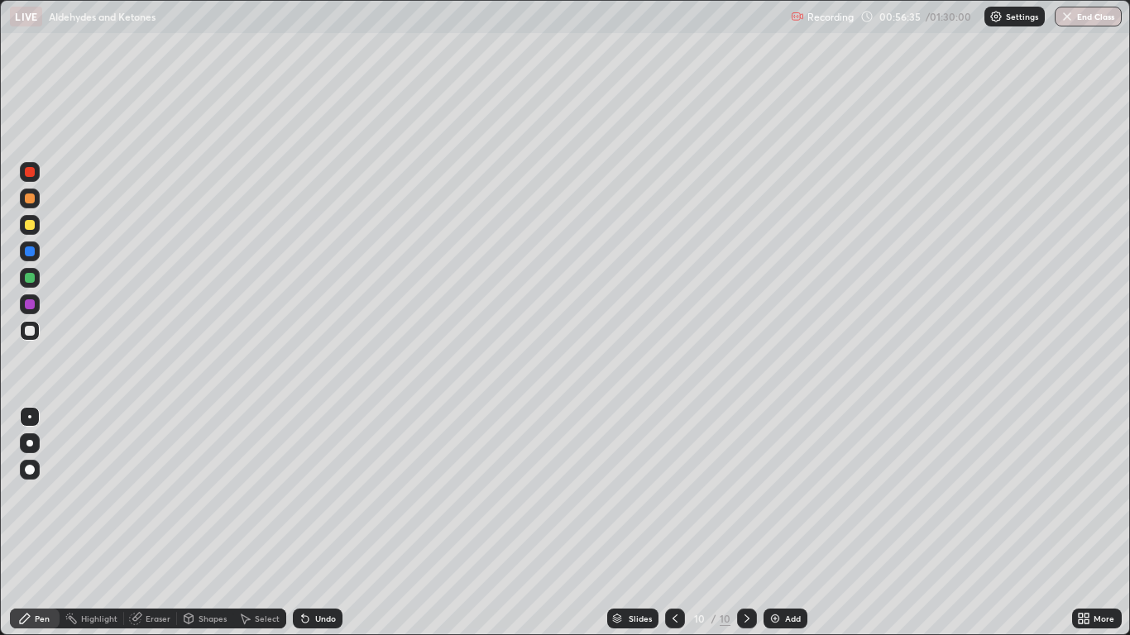
click at [325, 523] on div "Undo" at bounding box center [318, 619] width 50 height 20
click at [336, 523] on div "Undo" at bounding box center [318, 619] width 50 height 20
click at [331, 523] on div "Undo" at bounding box center [325, 619] width 21 height 8
click at [1098, 523] on div "More" at bounding box center [1097, 618] width 50 height 33
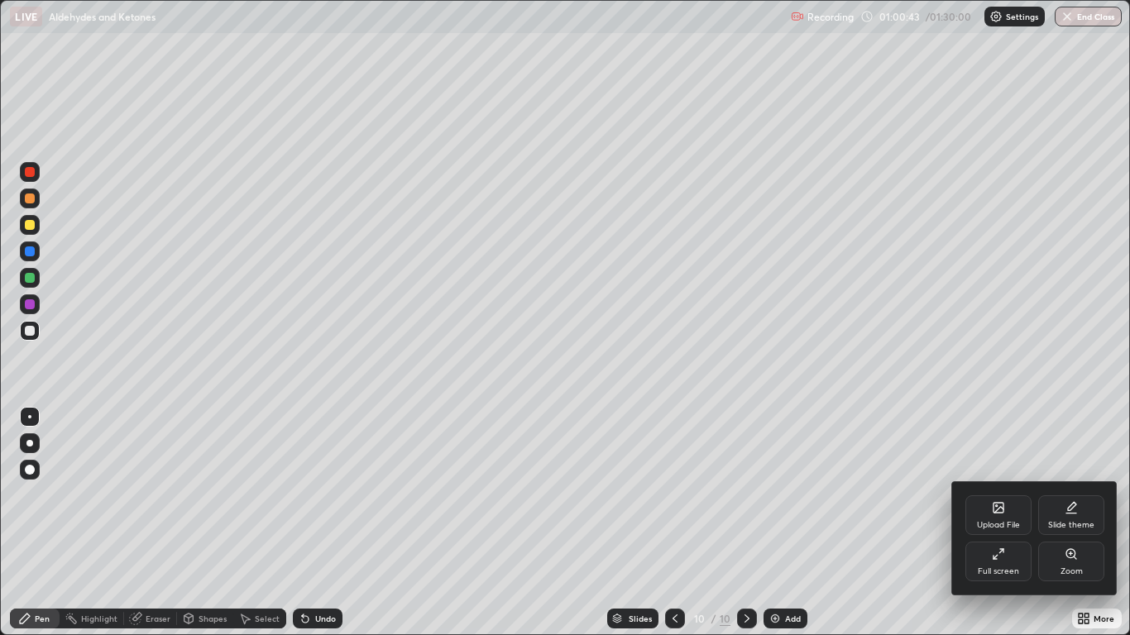
click at [1103, 523] on div "Zoom" at bounding box center [1071, 562] width 66 height 40
click at [945, 428] on div at bounding box center [565, 317] width 1130 height 635
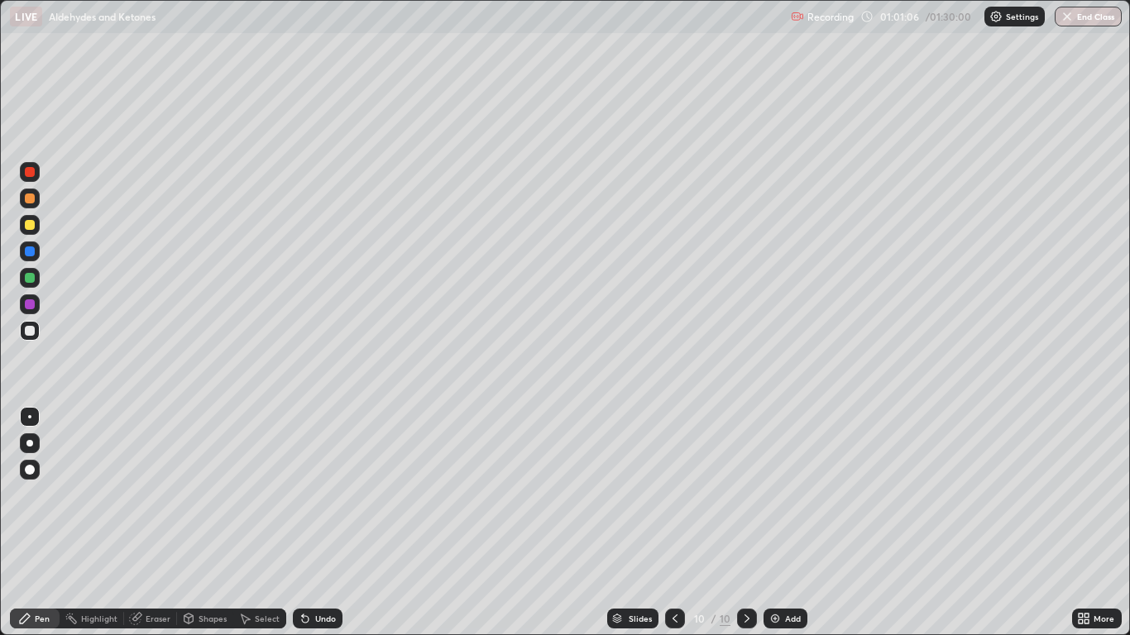
click at [167, 523] on div "Eraser" at bounding box center [158, 619] width 25 height 8
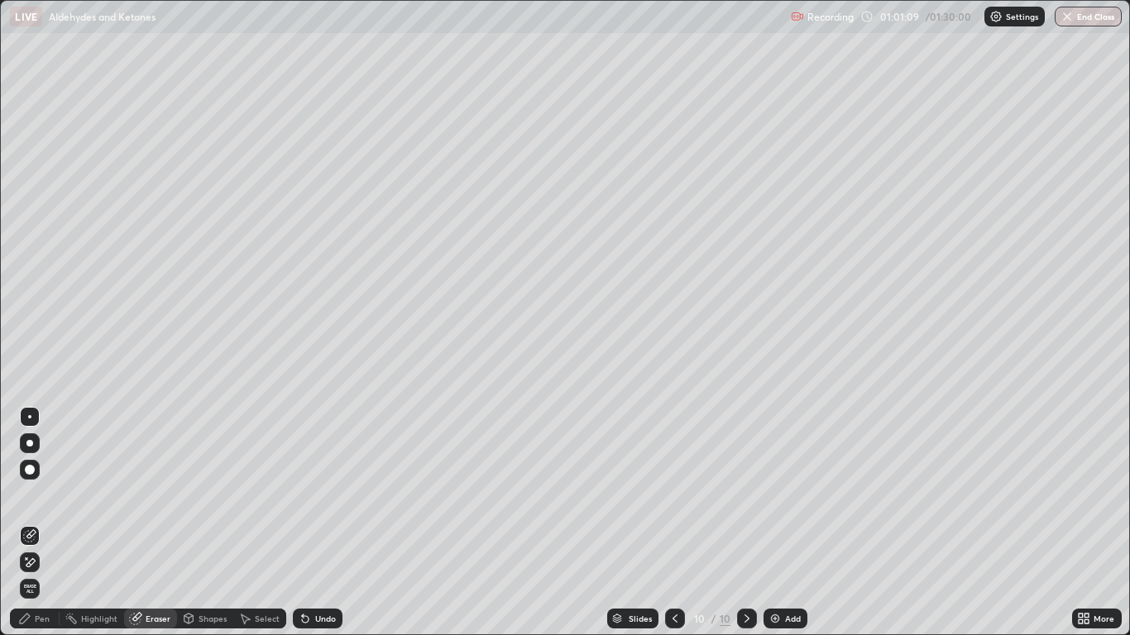
click at [52, 523] on div "Pen" at bounding box center [35, 619] width 50 height 20
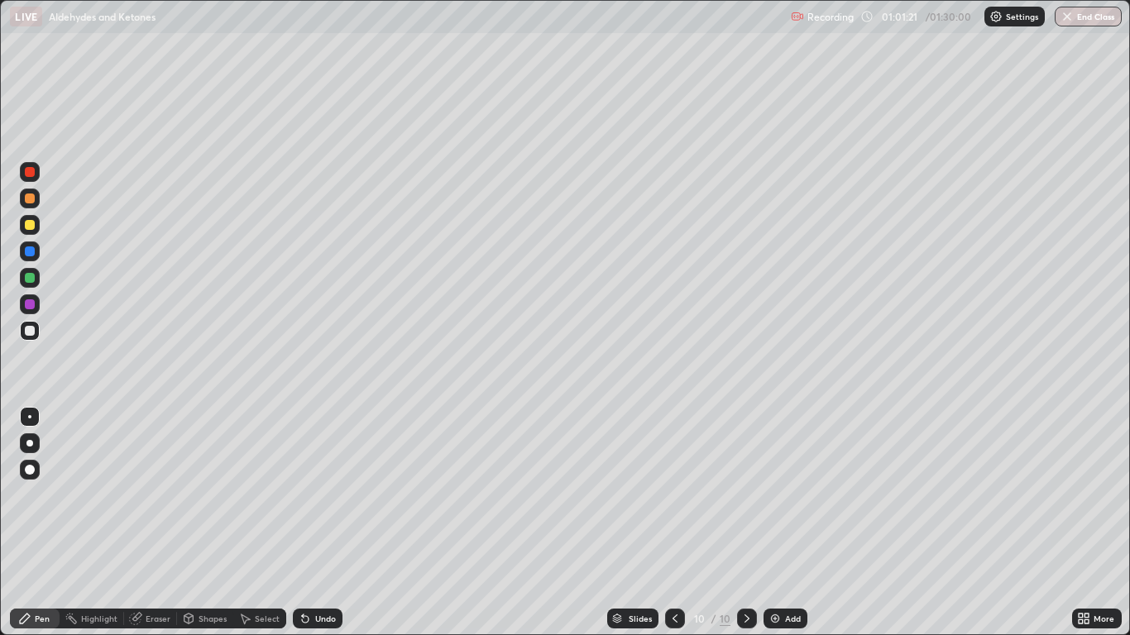
click at [333, 523] on div "Undo" at bounding box center [325, 619] width 21 height 8
click at [328, 523] on div "Undo" at bounding box center [318, 619] width 50 height 20
click at [162, 523] on div "Eraser" at bounding box center [150, 619] width 53 height 20
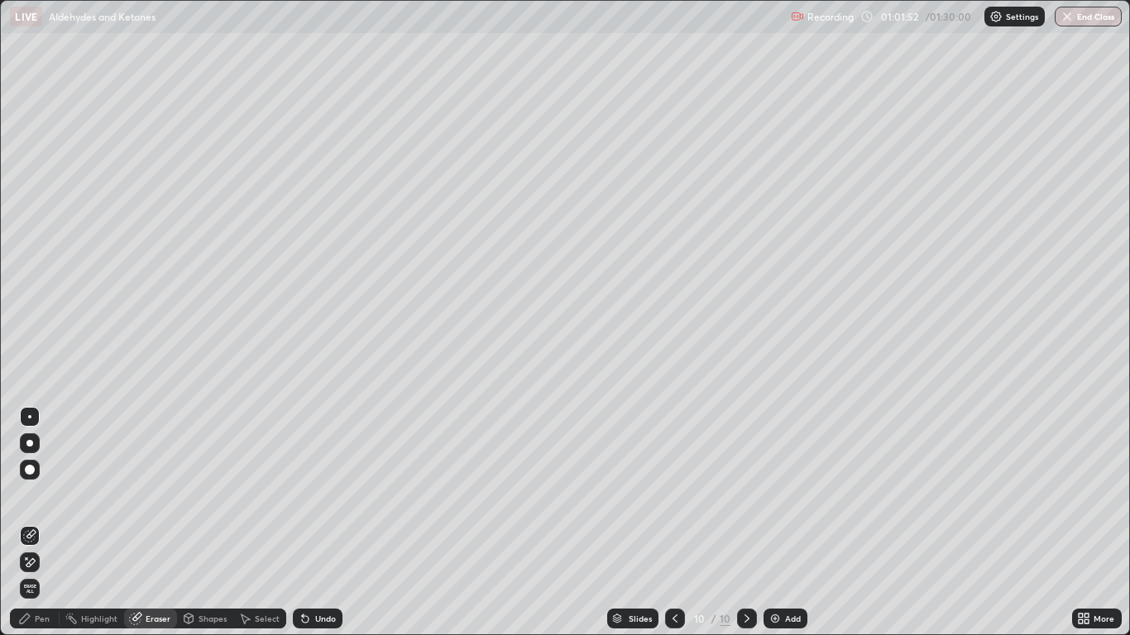
click at [50, 523] on div "Pen" at bounding box center [42, 619] width 15 height 8
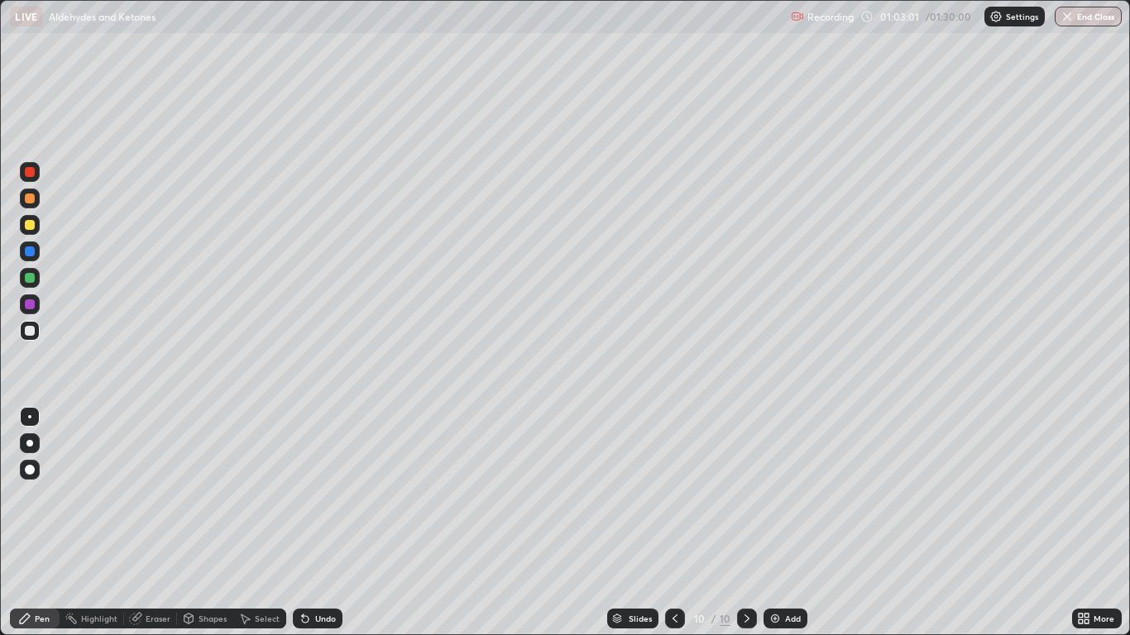
click at [787, 523] on div "Add" at bounding box center [785, 619] width 44 height 20
click at [329, 523] on div "Undo" at bounding box center [325, 619] width 21 height 8
click at [324, 523] on div "Undo" at bounding box center [325, 619] width 21 height 8
click at [154, 523] on div "Eraser" at bounding box center [158, 619] width 25 height 8
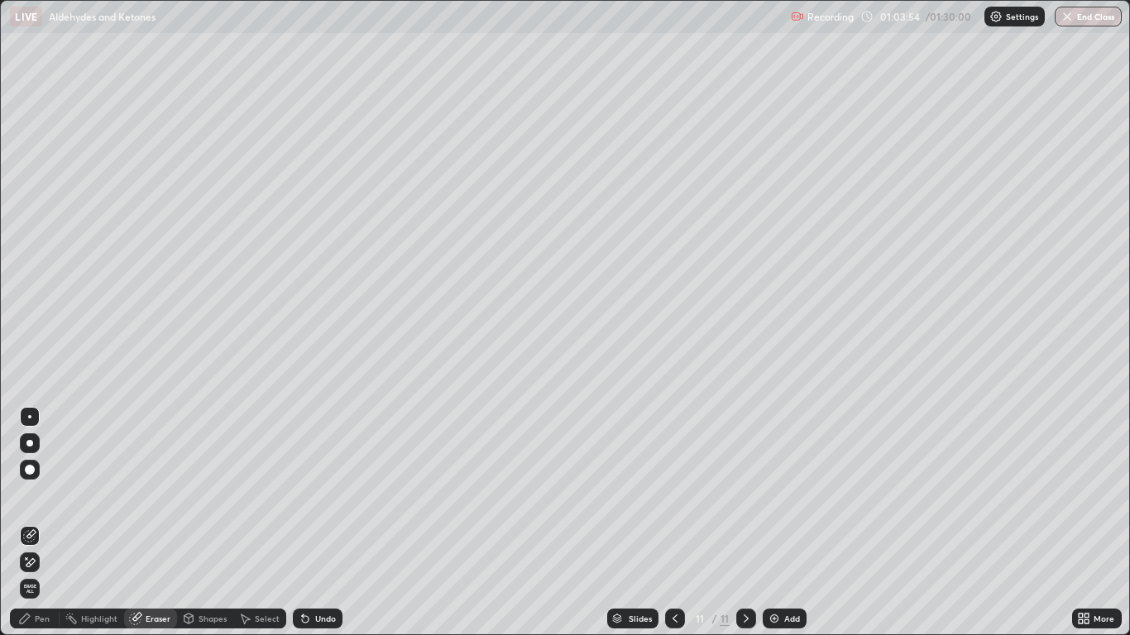
click at [25, 523] on icon at bounding box center [25, 619] width 10 height 10
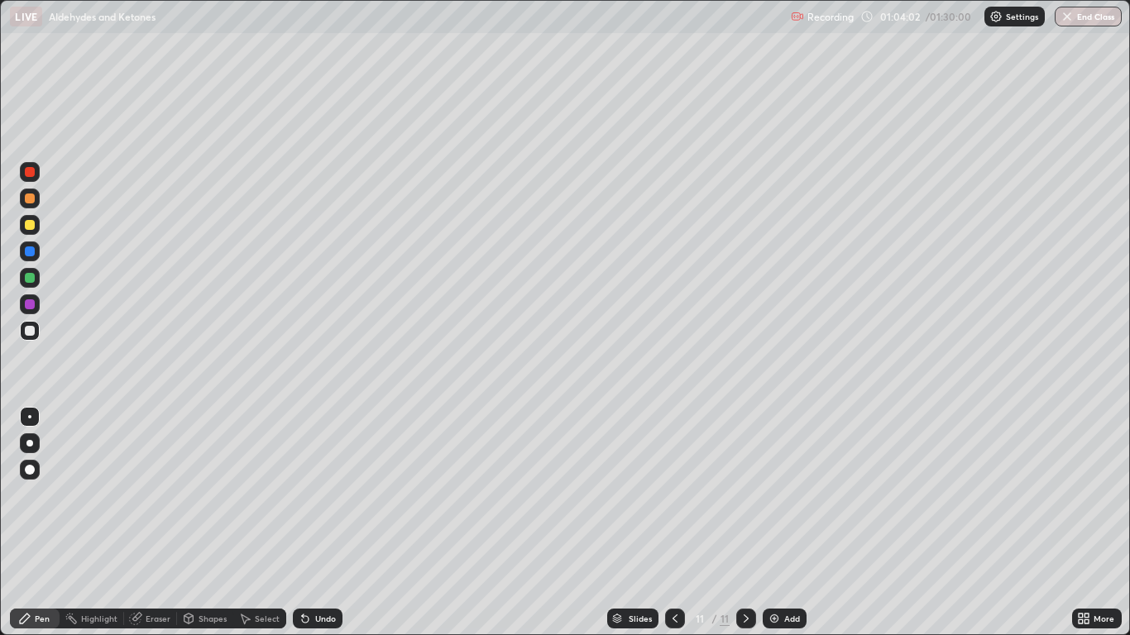
click at [311, 523] on div "Undo" at bounding box center [318, 619] width 50 height 20
click at [317, 523] on div "Undo" at bounding box center [325, 619] width 21 height 8
click at [313, 523] on div "Undo" at bounding box center [318, 619] width 50 height 20
click at [315, 523] on div "Undo" at bounding box center [318, 619] width 50 height 20
click at [316, 523] on div "Undo" at bounding box center [318, 619] width 50 height 20
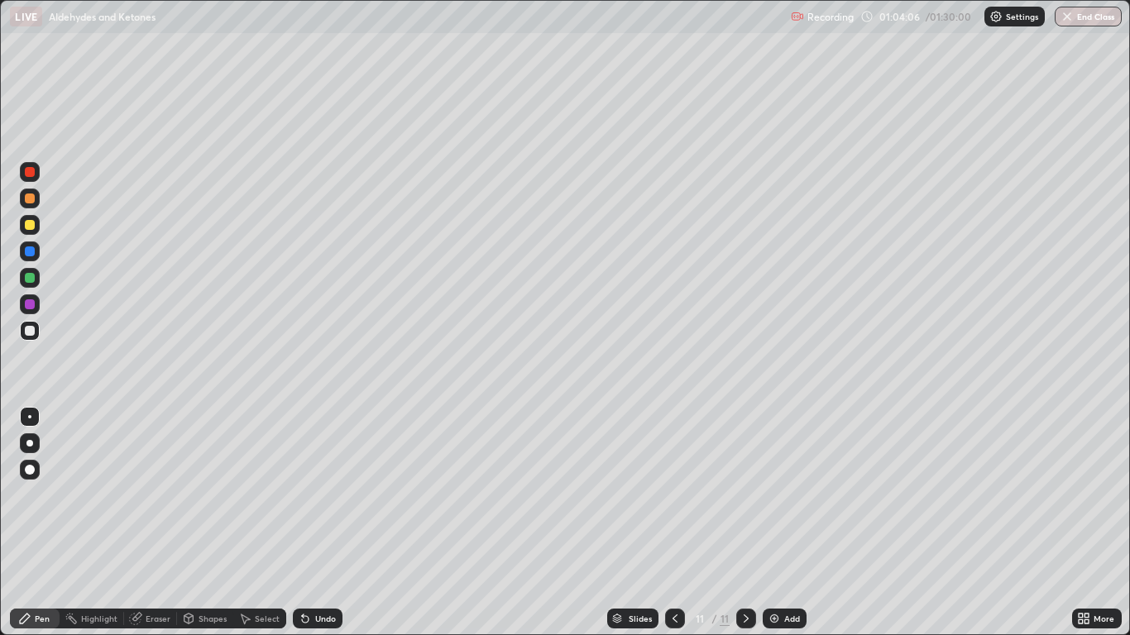
click at [315, 523] on div "Undo" at bounding box center [325, 619] width 21 height 8
click at [137, 523] on icon at bounding box center [137, 617] width 9 height 8
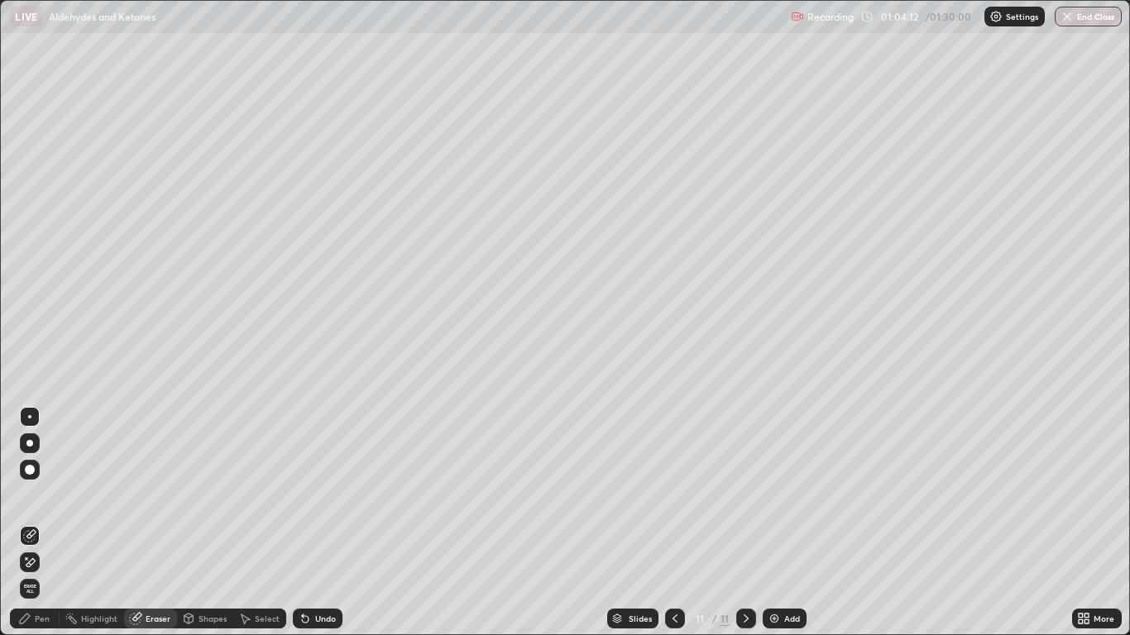
click at [44, 523] on div "Pen" at bounding box center [42, 619] width 15 height 8
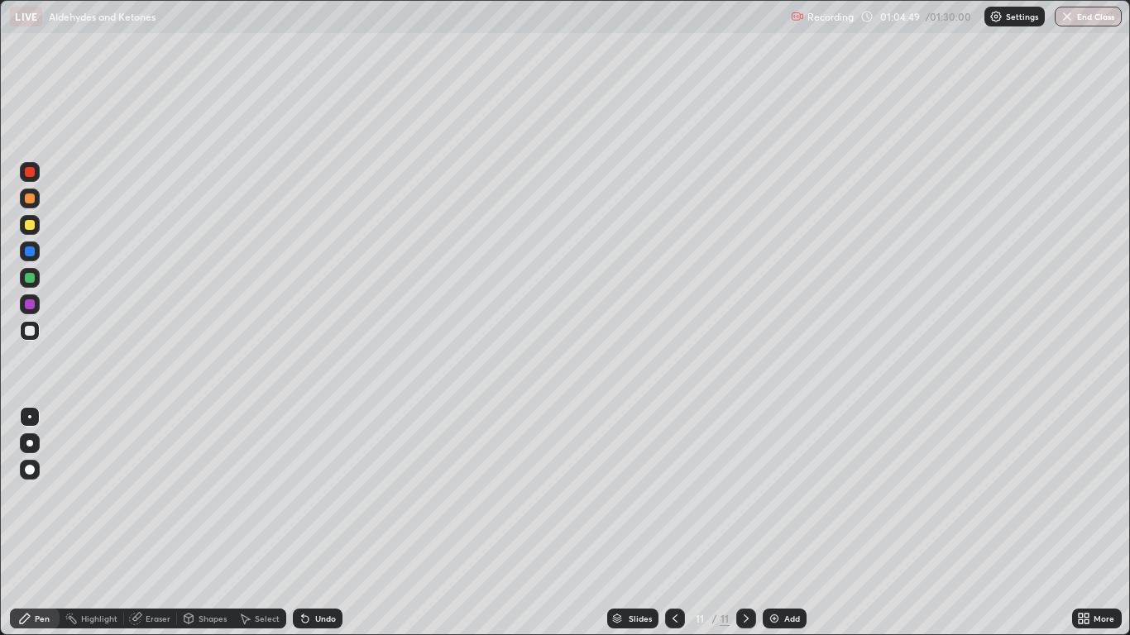
click at [337, 523] on div "Undo" at bounding box center [318, 619] width 50 height 20
click at [311, 523] on div "Undo" at bounding box center [318, 619] width 50 height 20
click at [304, 523] on icon at bounding box center [305, 619] width 7 height 7
click at [780, 523] on img at bounding box center [774, 618] width 13 height 13
click at [167, 523] on div "Eraser" at bounding box center [158, 619] width 25 height 8
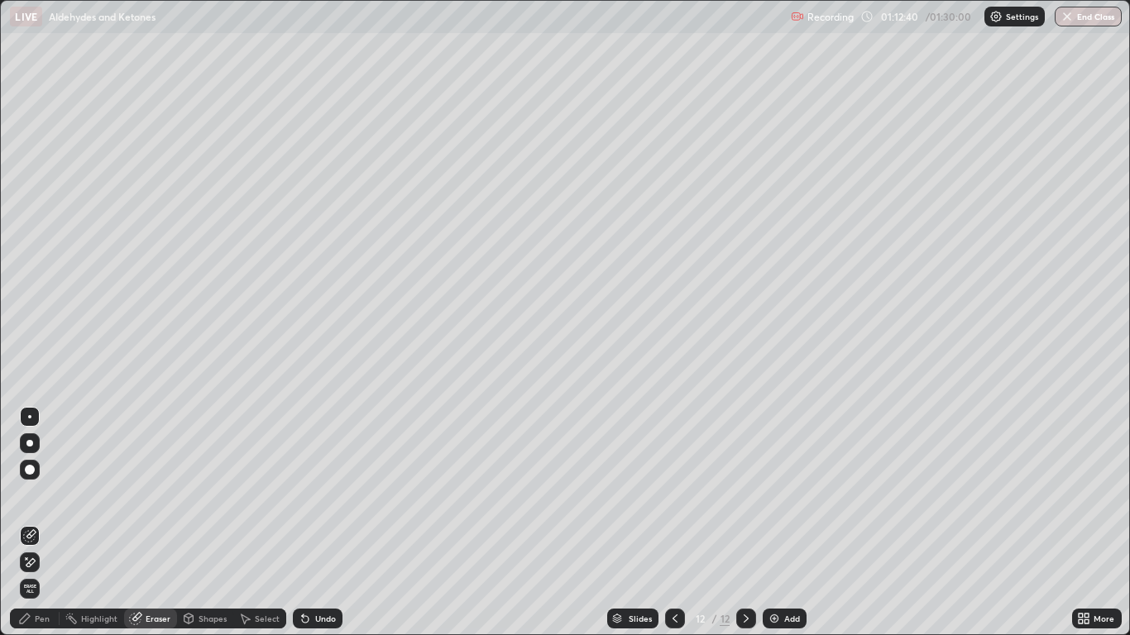
click at [46, 523] on div "Pen" at bounding box center [42, 619] width 15 height 8
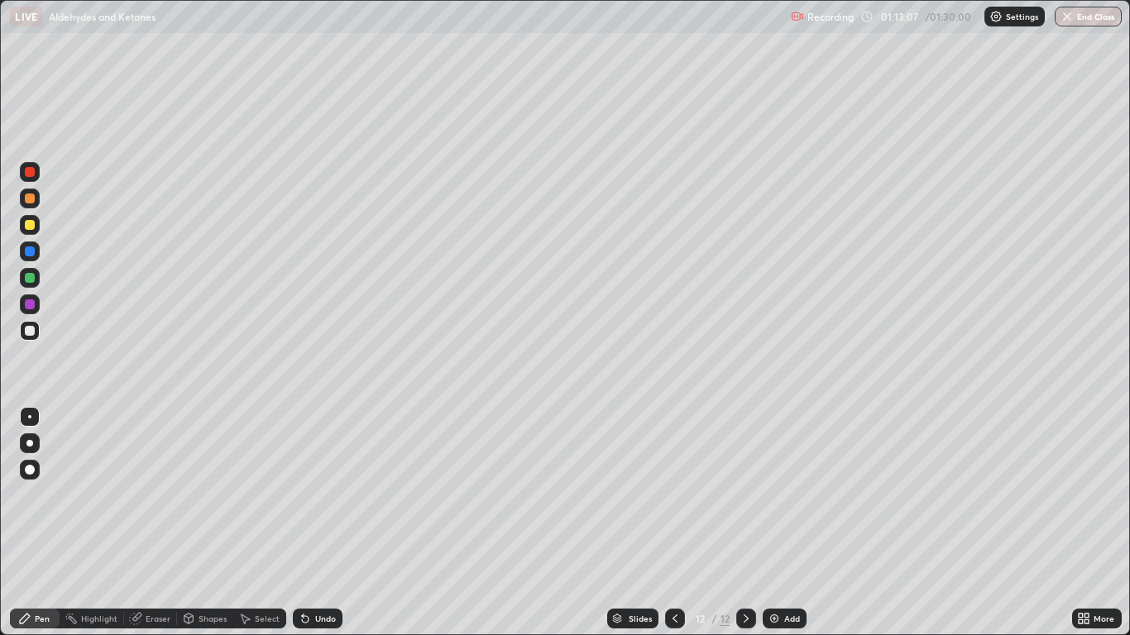
click at [323, 523] on div "Undo" at bounding box center [325, 619] width 21 height 8
click at [322, 523] on div "Undo" at bounding box center [325, 619] width 21 height 8
click at [145, 523] on div "Eraser" at bounding box center [150, 619] width 53 height 20
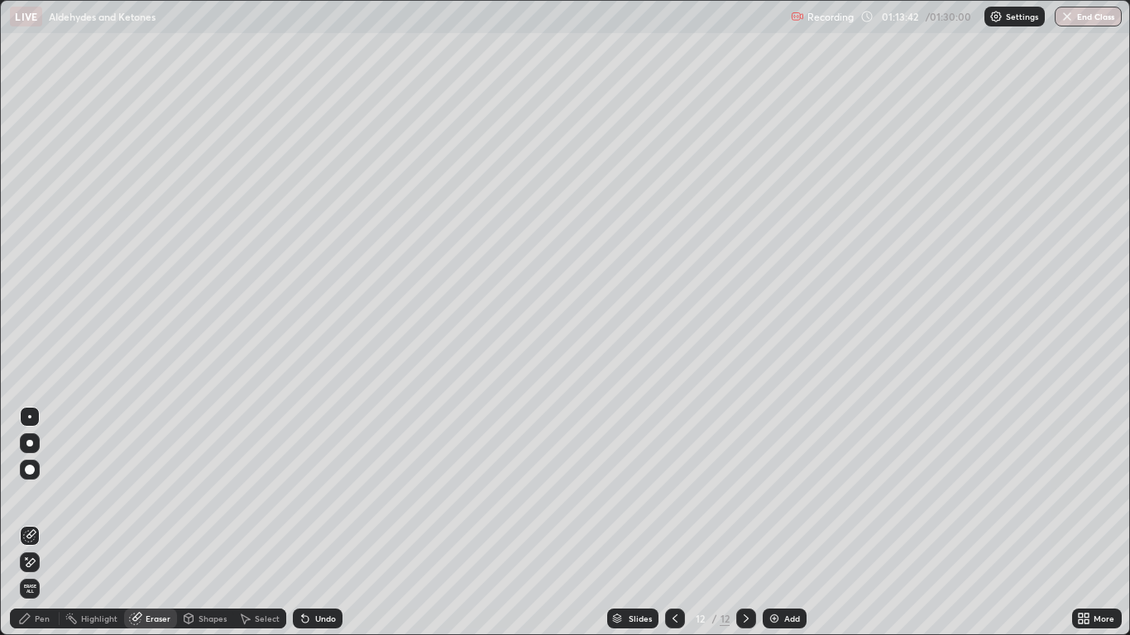
click at [45, 523] on div "Pen" at bounding box center [35, 619] width 50 height 20
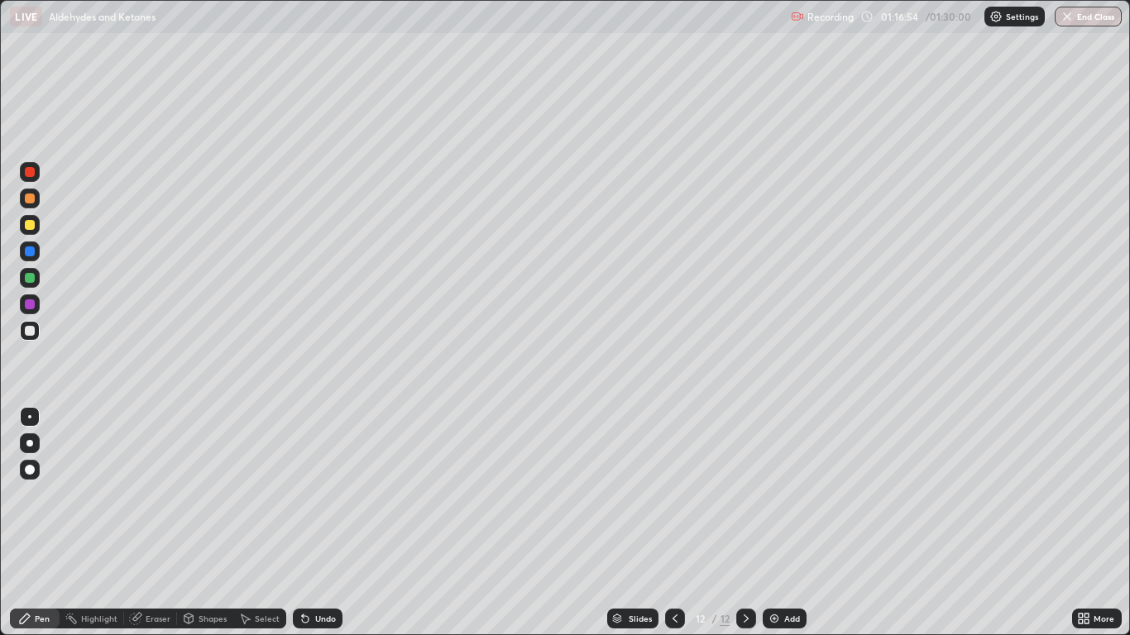
click at [795, 523] on div "Add" at bounding box center [792, 619] width 16 height 8
click at [322, 523] on div "Undo" at bounding box center [325, 619] width 21 height 8
click at [321, 523] on div "Undo" at bounding box center [325, 619] width 21 height 8
click at [323, 523] on div "Undo" at bounding box center [318, 619] width 50 height 20
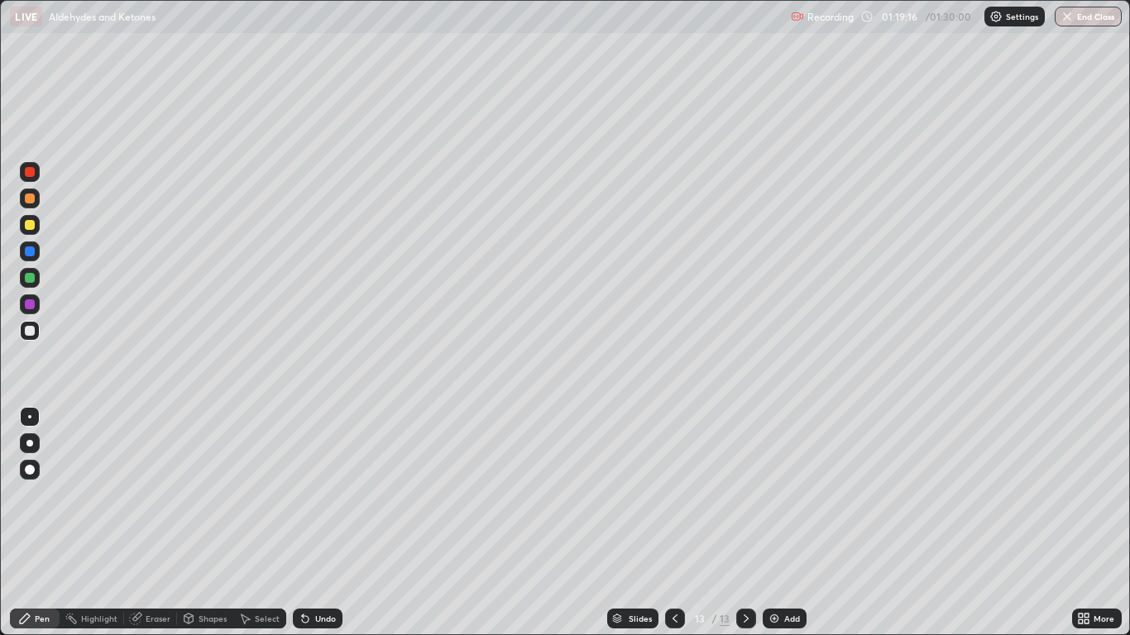
click at [323, 523] on div "Undo" at bounding box center [318, 619] width 50 height 20
click at [325, 523] on div "Undo" at bounding box center [318, 619] width 50 height 20
click at [327, 523] on div "Undo" at bounding box center [318, 619] width 50 height 20
click at [328, 523] on div "Undo" at bounding box center [318, 619] width 50 height 20
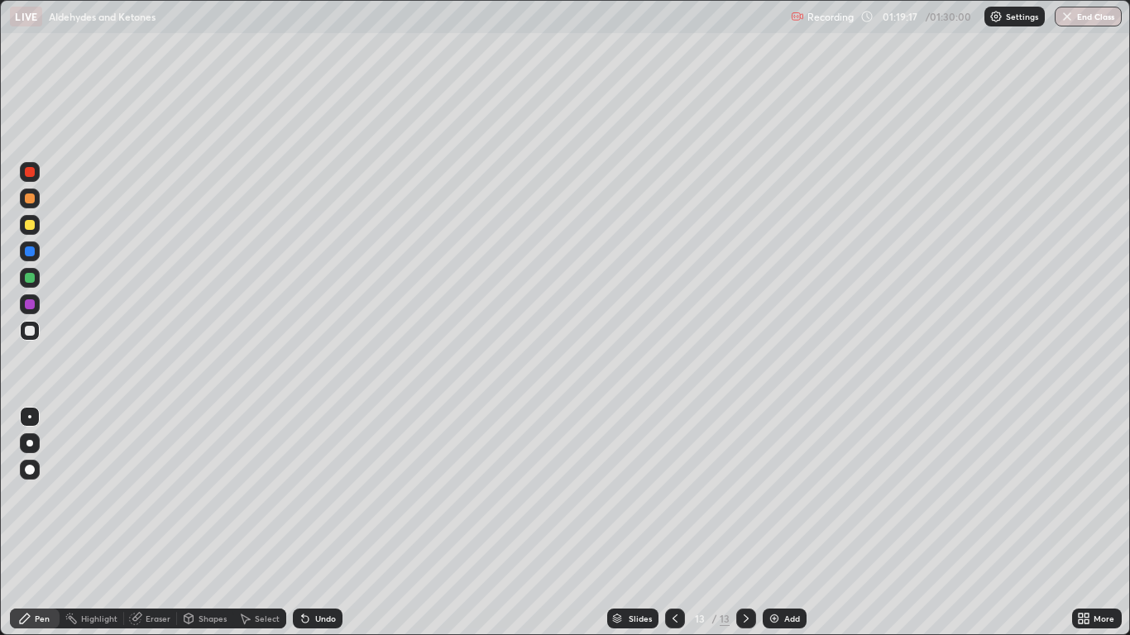
click at [329, 523] on div "Undo" at bounding box center [318, 619] width 50 height 20
click at [328, 523] on div "Undo" at bounding box center [318, 619] width 50 height 20
click at [318, 523] on div "Undo" at bounding box center [325, 619] width 21 height 8
click at [326, 523] on div "Undo" at bounding box center [325, 619] width 21 height 8
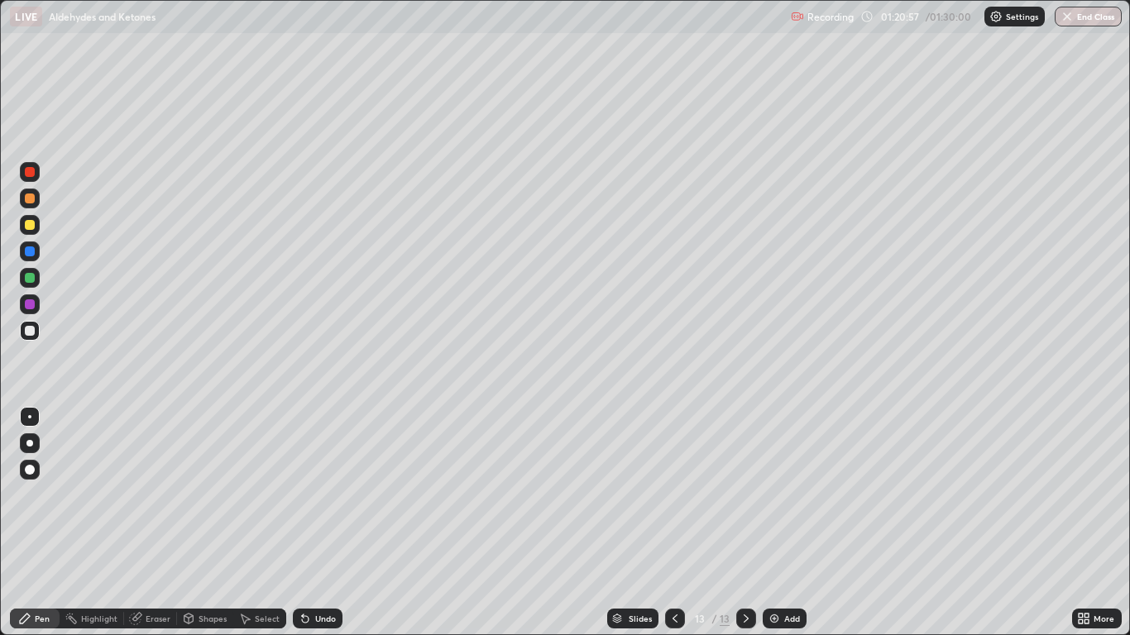
click at [323, 523] on div "Undo" at bounding box center [318, 619] width 50 height 20
click at [324, 523] on div "Undo" at bounding box center [318, 619] width 50 height 20
click at [328, 523] on div "Undo" at bounding box center [325, 619] width 21 height 8
click at [330, 523] on div "Undo" at bounding box center [325, 619] width 21 height 8
click at [333, 523] on div "Undo" at bounding box center [325, 619] width 21 height 8
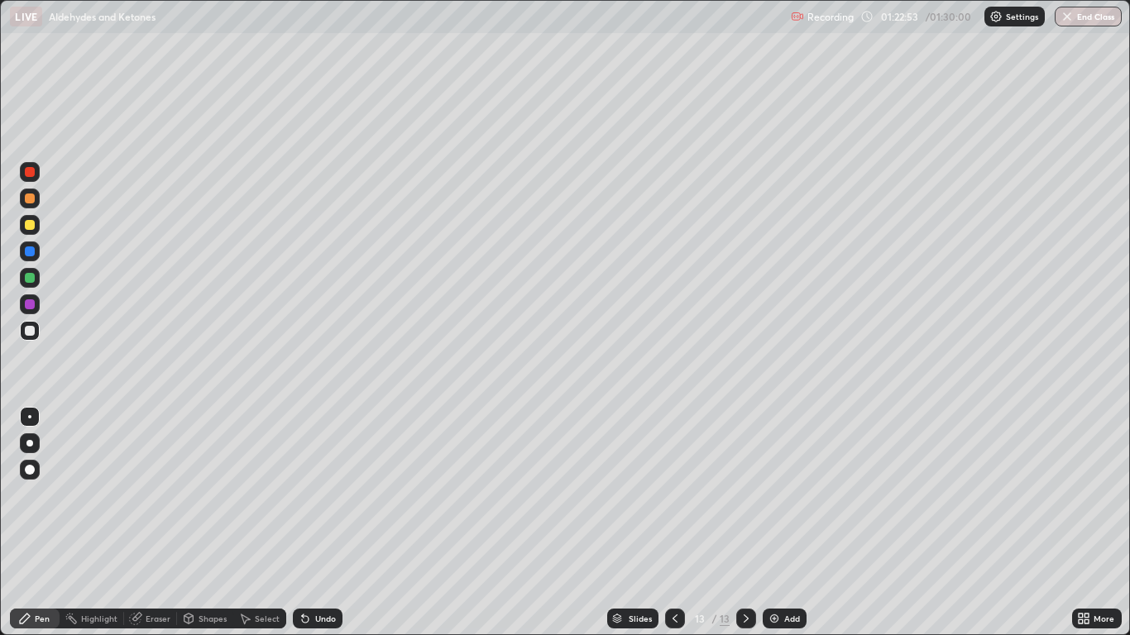
click at [332, 523] on div "Undo" at bounding box center [325, 619] width 21 height 8
click at [334, 523] on div "Undo" at bounding box center [318, 619] width 50 height 20
click at [336, 523] on div "Undo" at bounding box center [318, 619] width 50 height 20
click at [337, 523] on div "Undo" at bounding box center [318, 619] width 50 height 20
click at [1103, 22] on button "End Class" at bounding box center [1088, 17] width 67 height 20
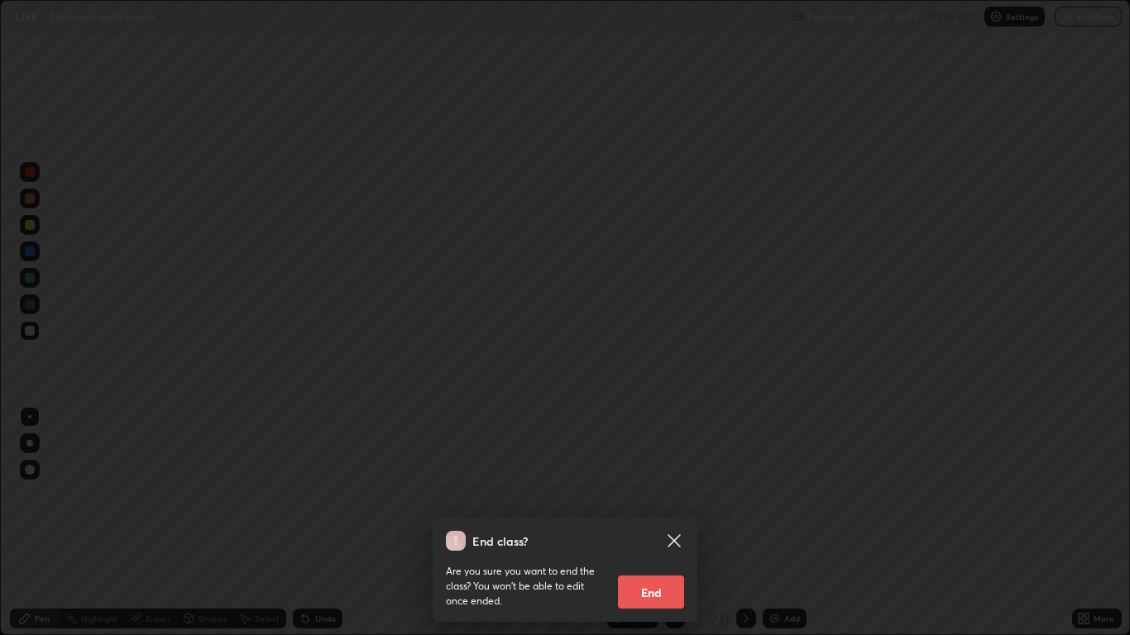
click at [653, 523] on button "End" at bounding box center [651, 592] width 66 height 33
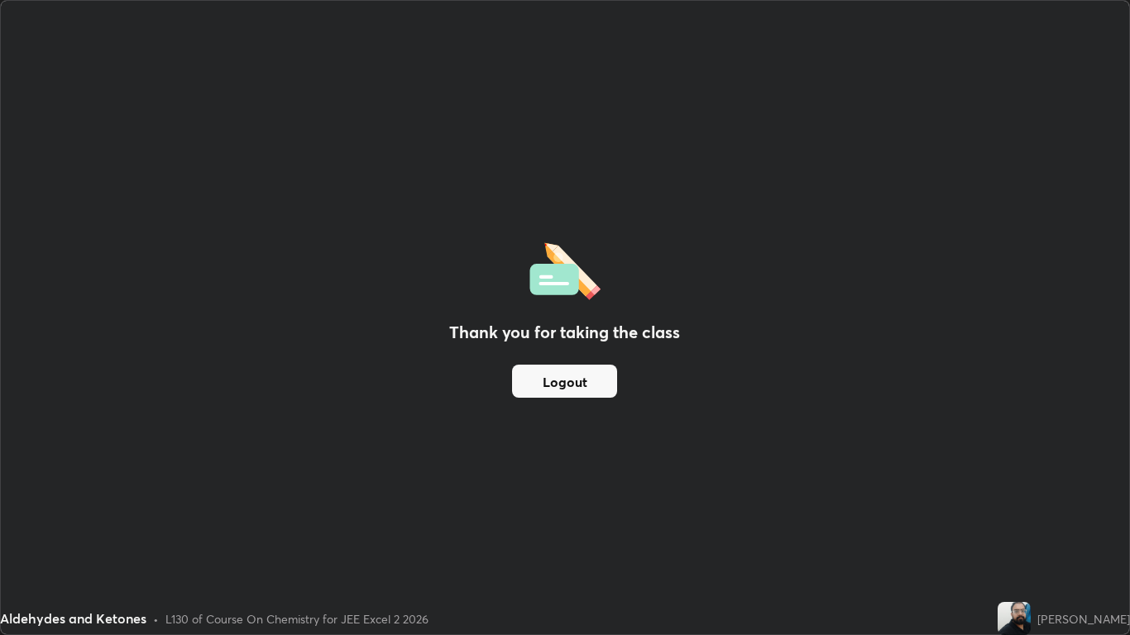
click at [546, 391] on button "Logout" at bounding box center [564, 381] width 105 height 33
